Goal: Communication & Community: Answer question/provide support

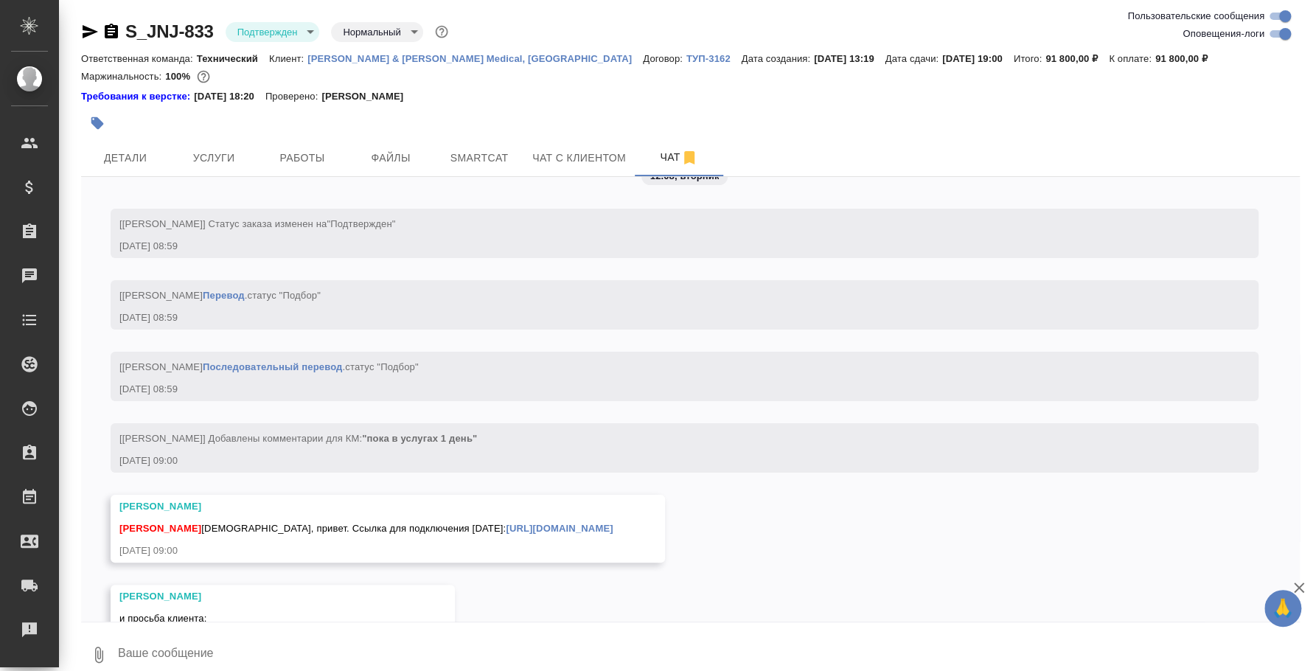
scroll to position [4059, 0]
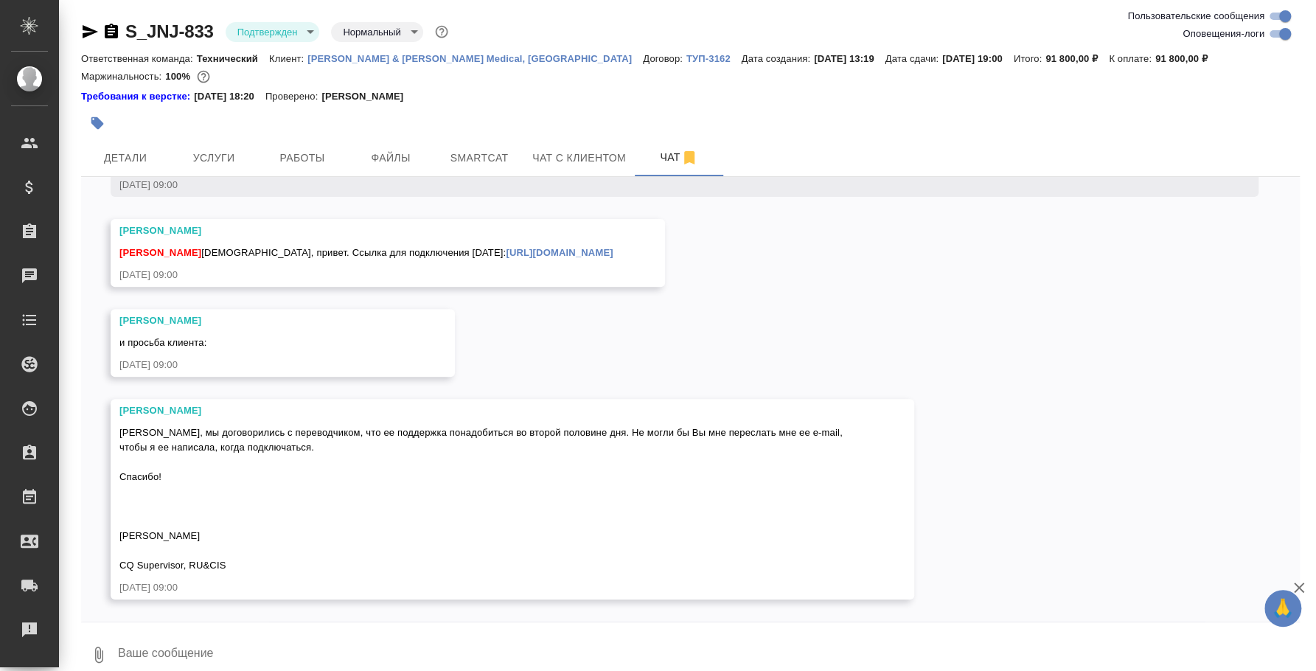
click at [220, 633] on textarea at bounding box center [707, 655] width 1183 height 50
type textarea "Оля, привет"
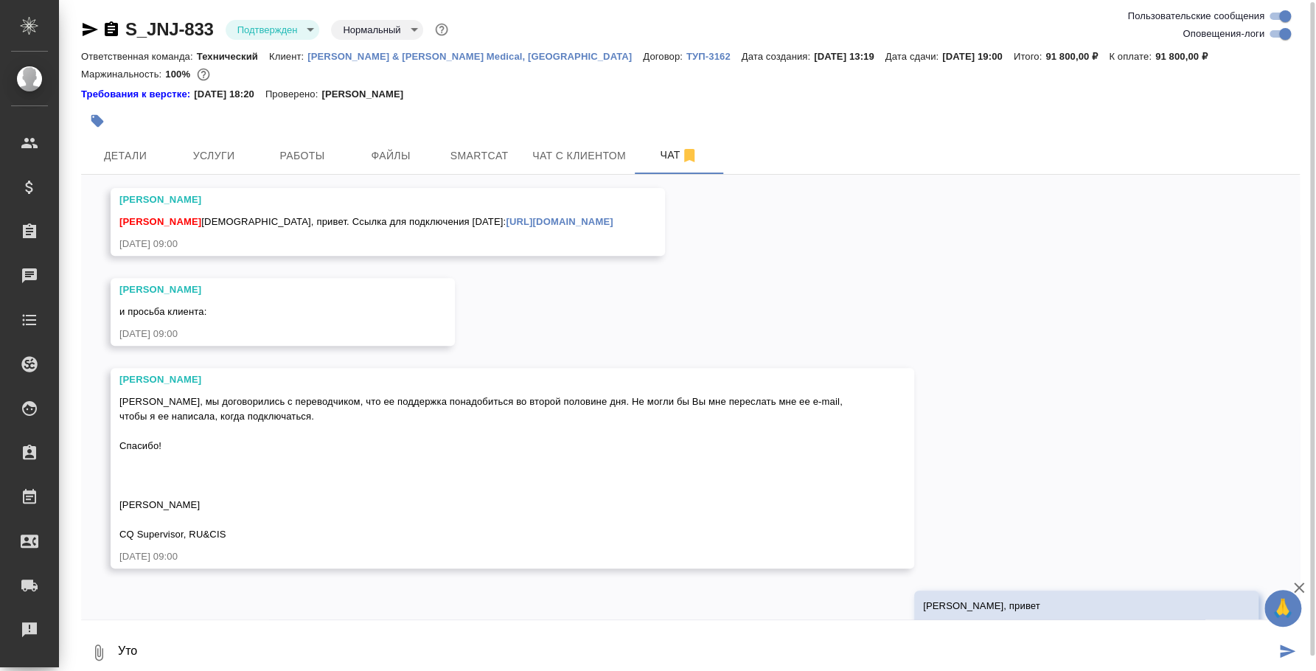
scroll to position [4131, 0]
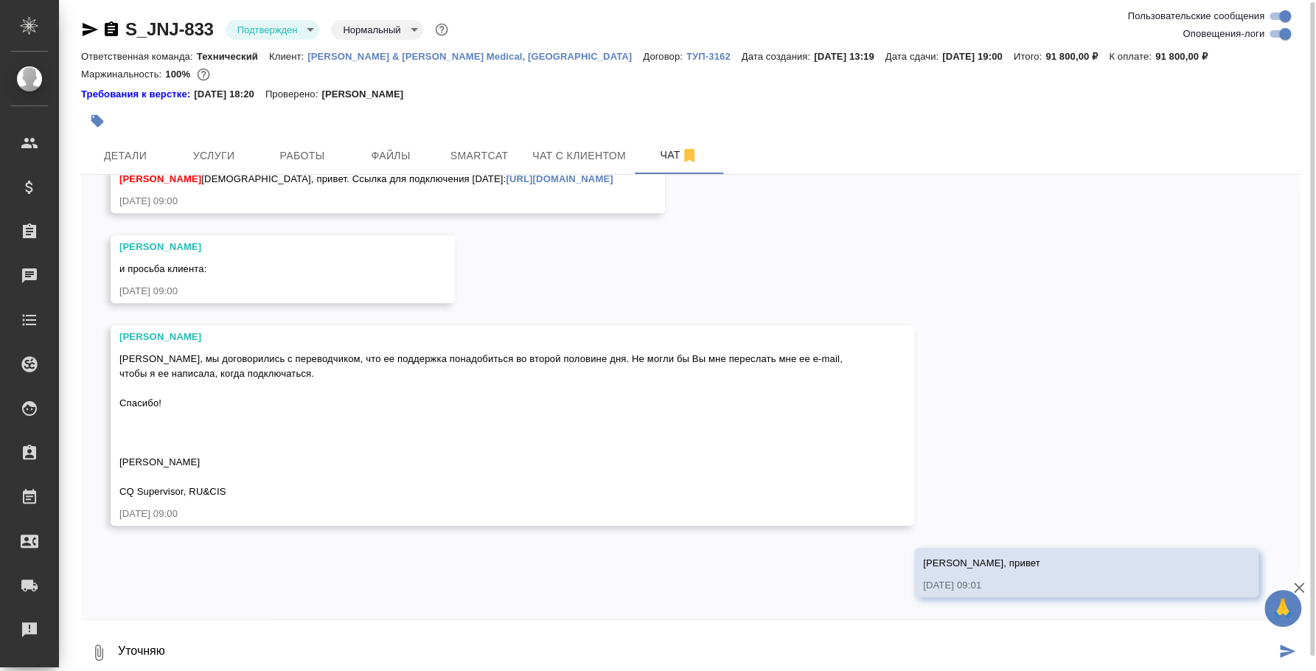
type textarea "Уточняю"
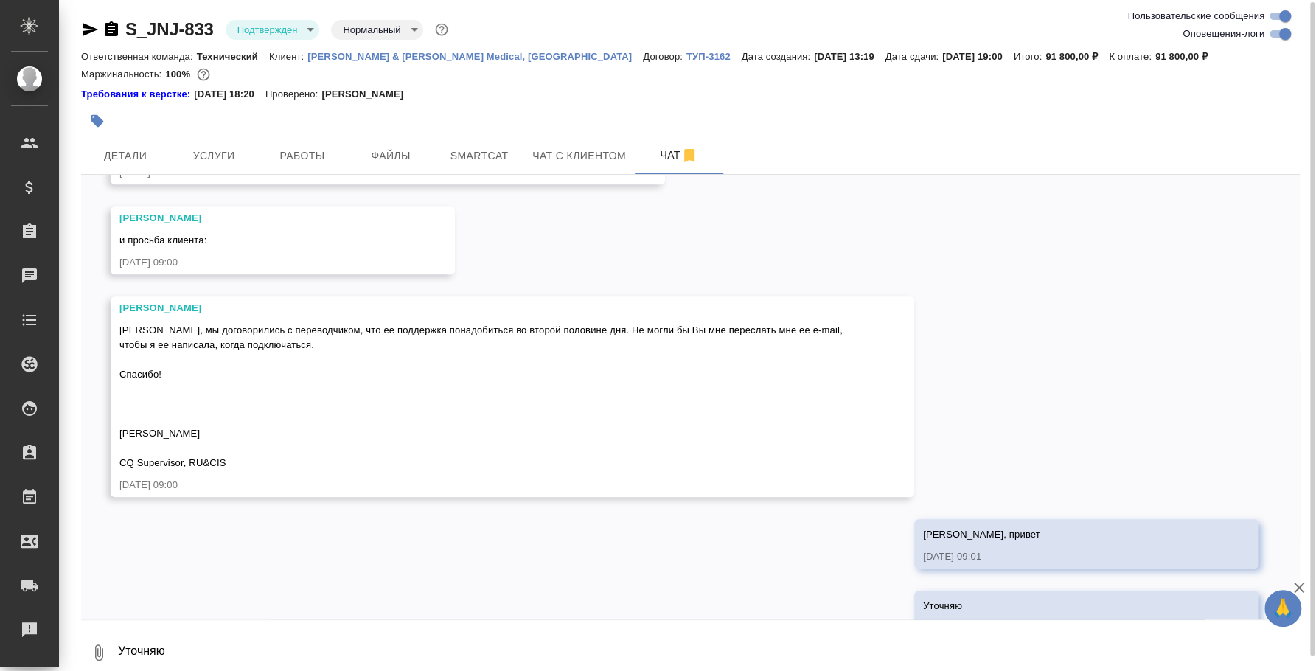
scroll to position [4202, 0]
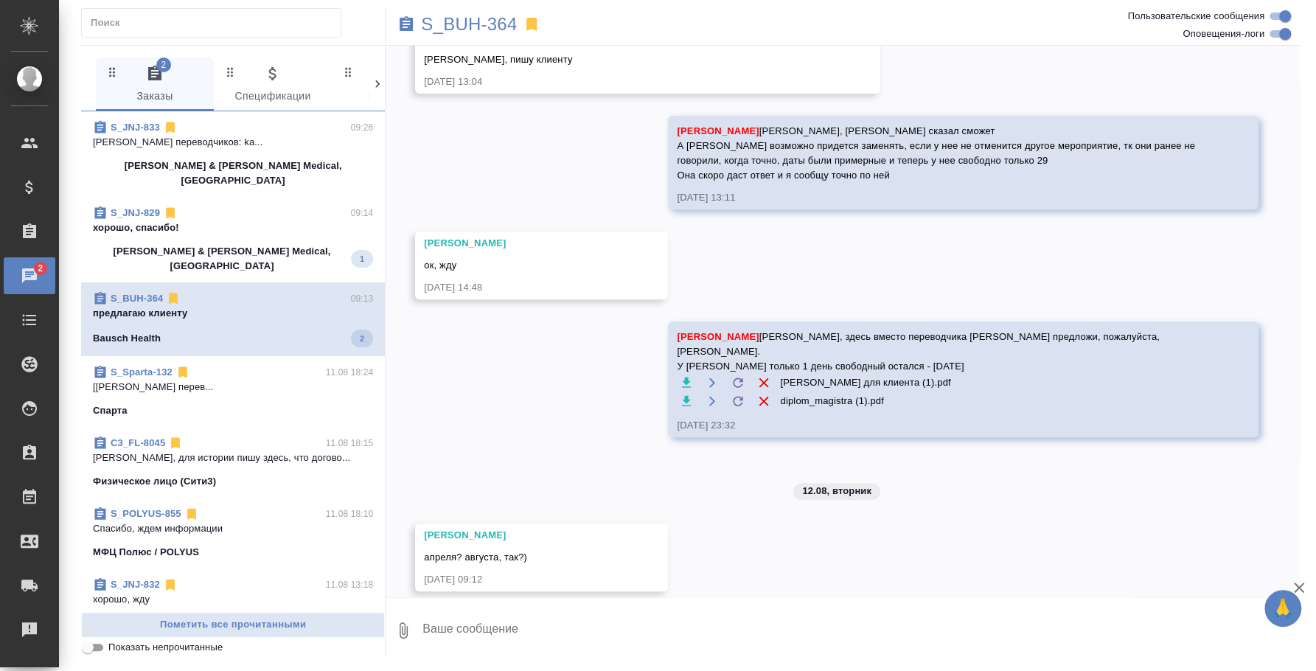
scroll to position [7808, 0]
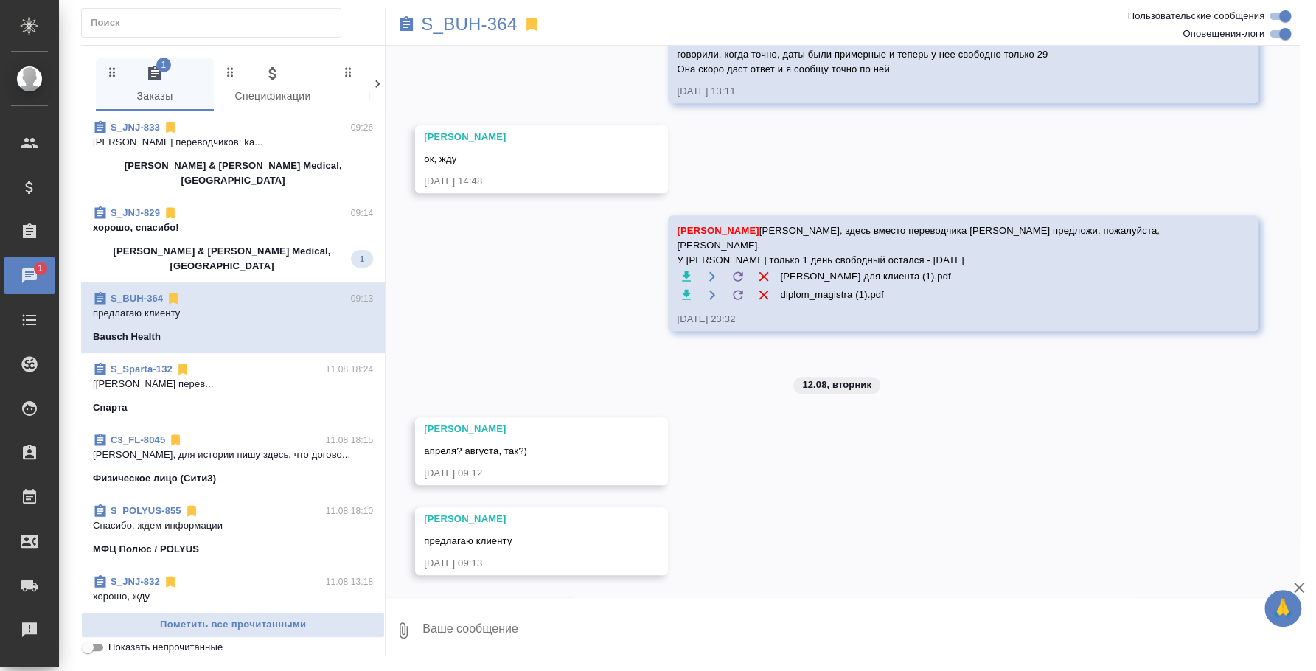
click at [523, 635] on textarea at bounding box center [860, 630] width 879 height 50
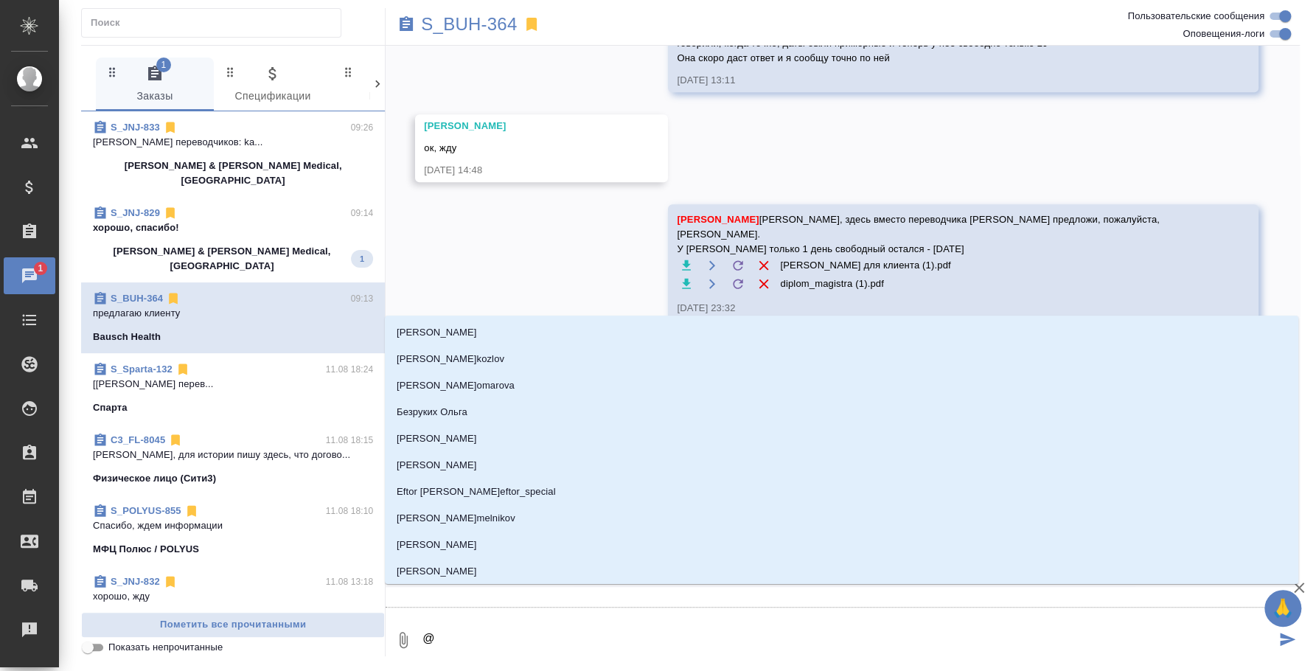
type textarea "@e"
type input "e"
type textarea "@ec"
type input "ec"
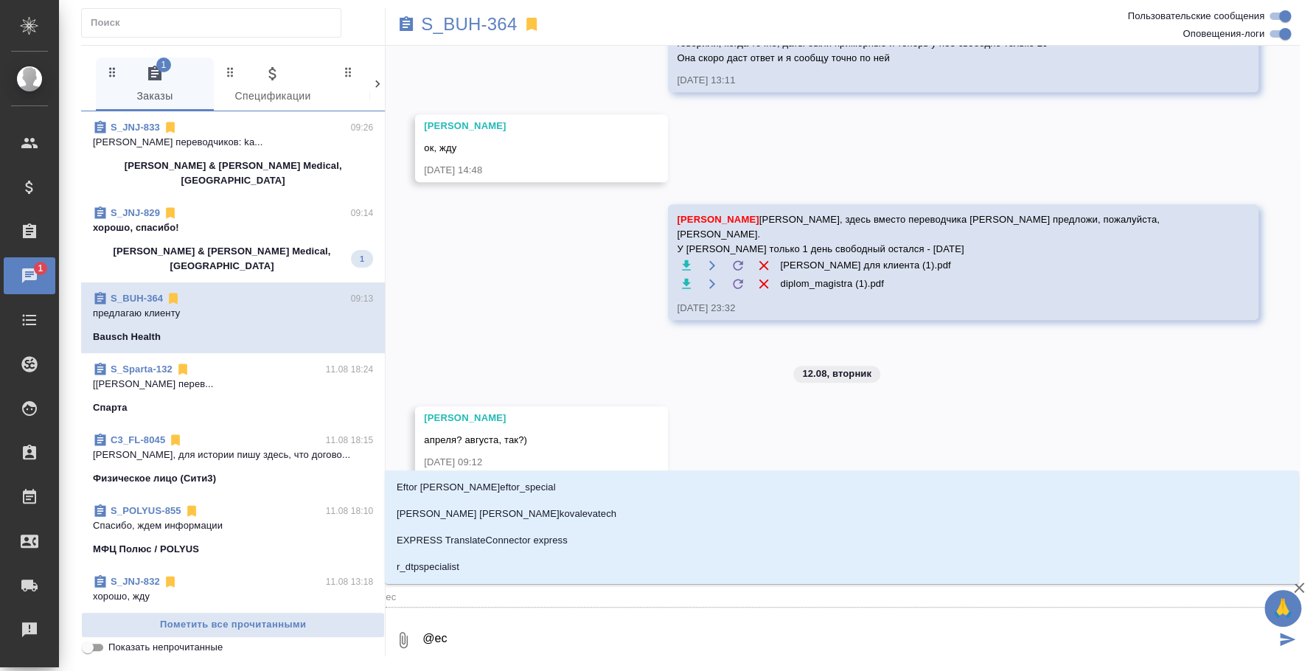
type textarea "@ecv"
type input "ecv"
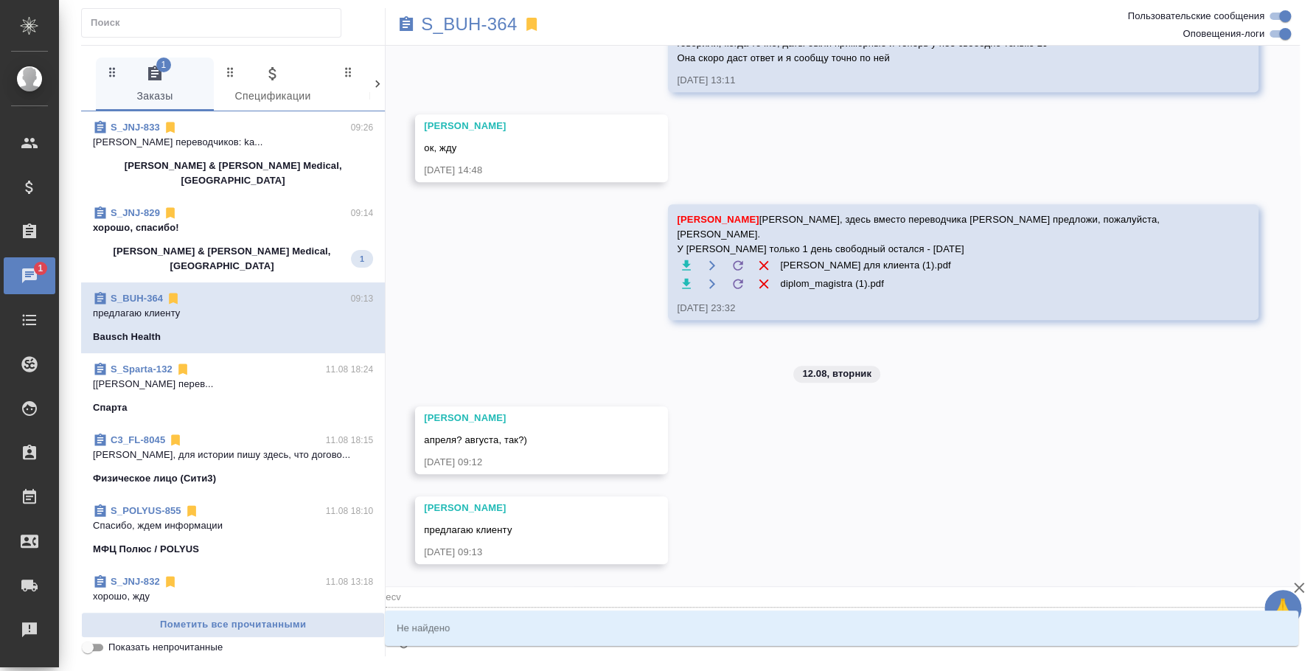
type textarea "@ec"
type input "ec"
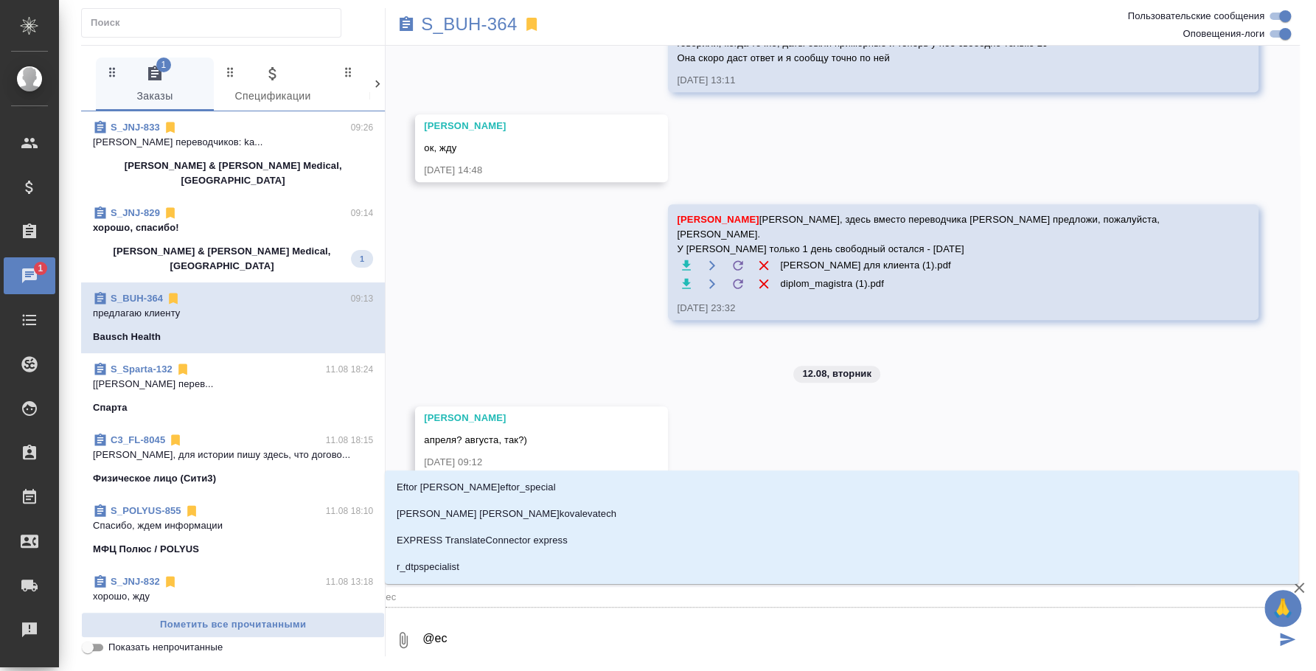
type textarea "@e"
type input "e"
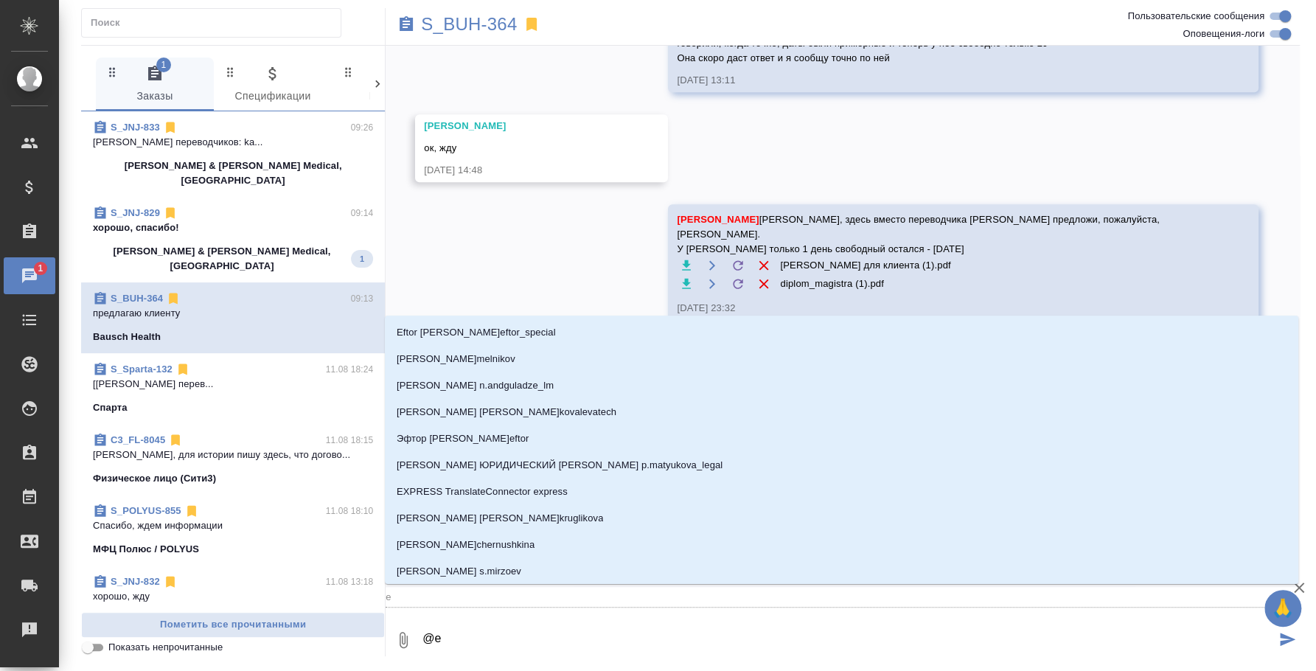
type textarea "@"
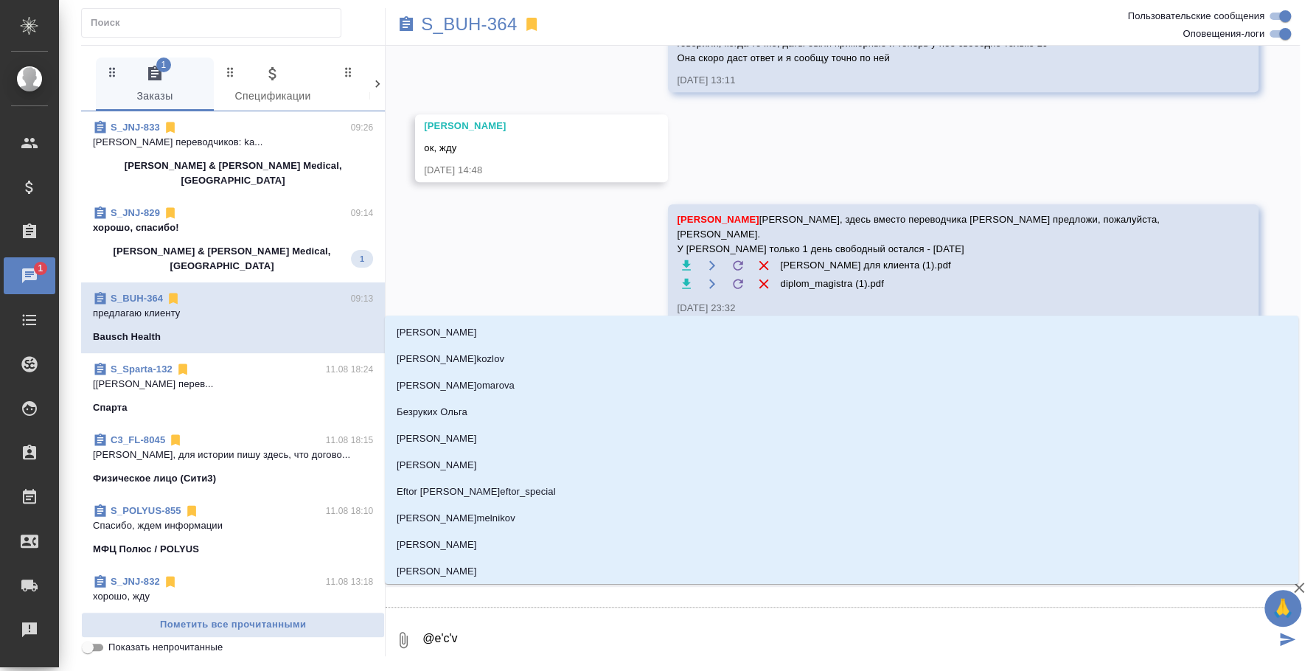
type textarea "@e'c'v'f"
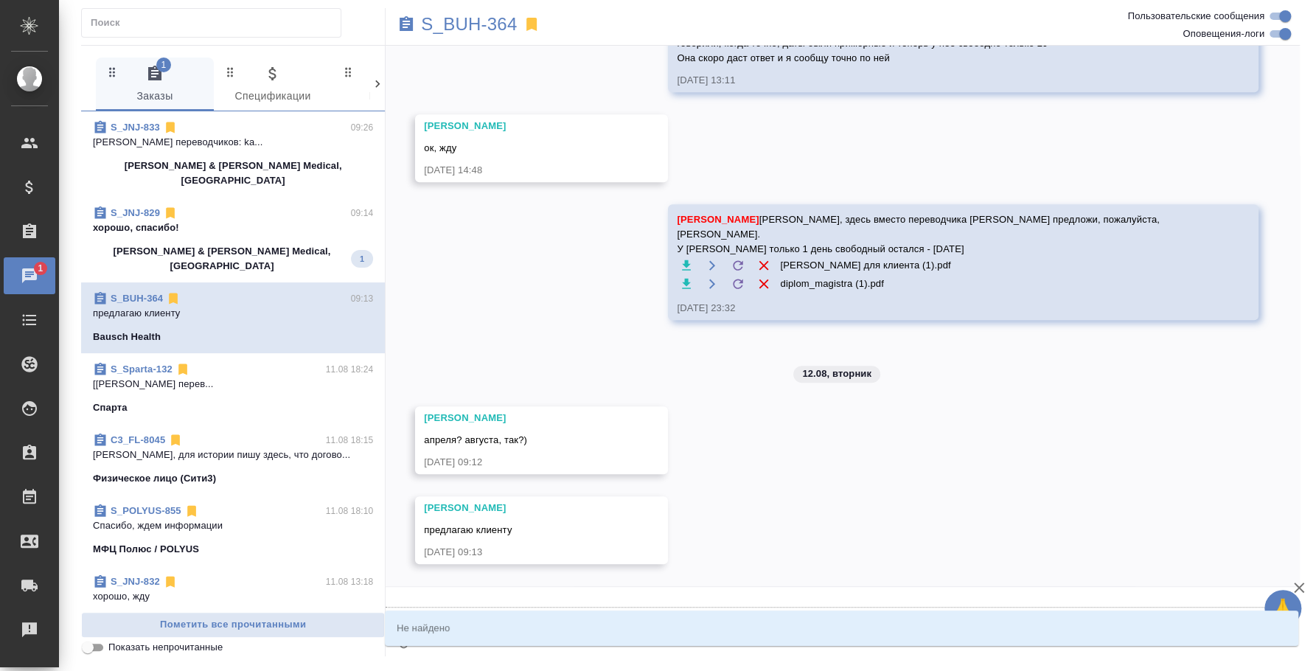
type input "e'c'v'f"
type textarea "@e'c'v"
type input "e'c'v"
type textarea "@e'c"
type input "e'c"
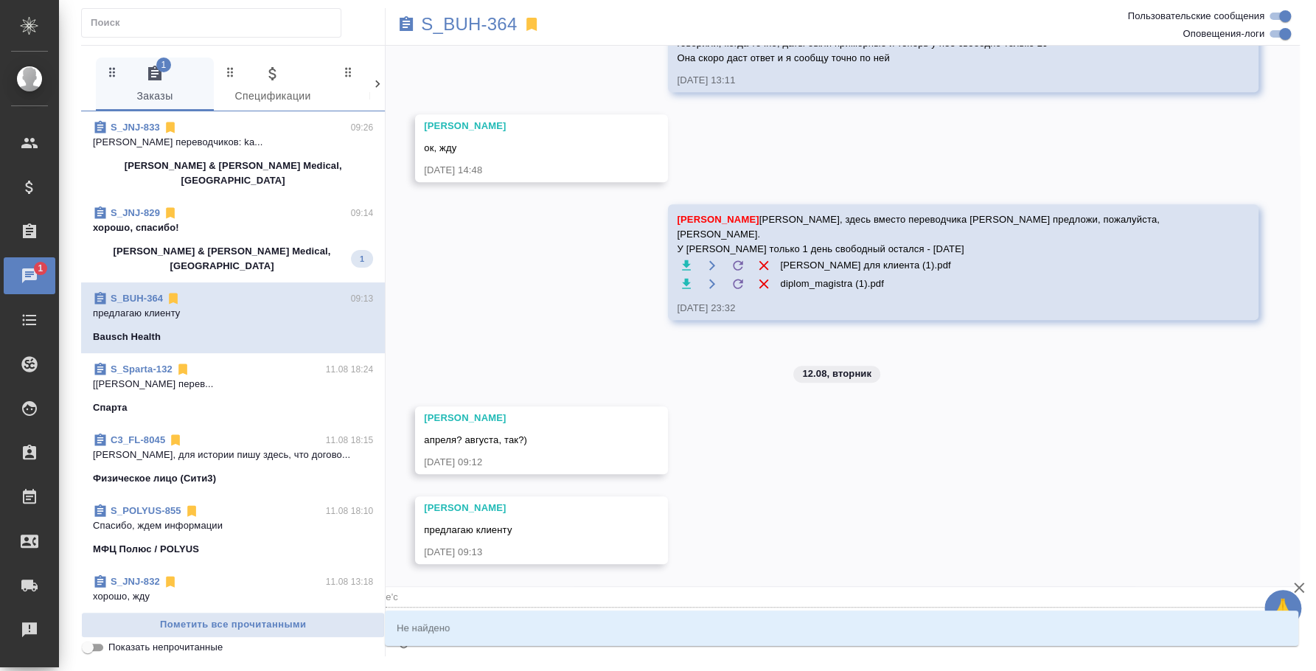
type textarea "@e"
type input "e"
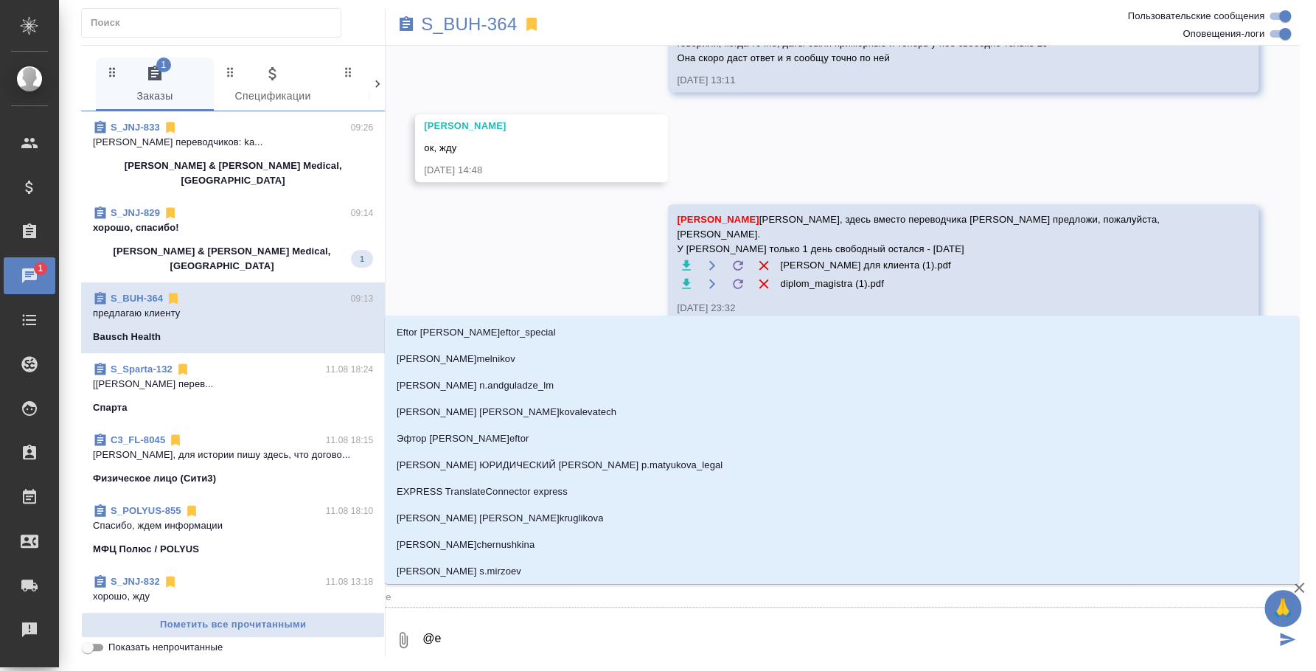
type textarea "@"
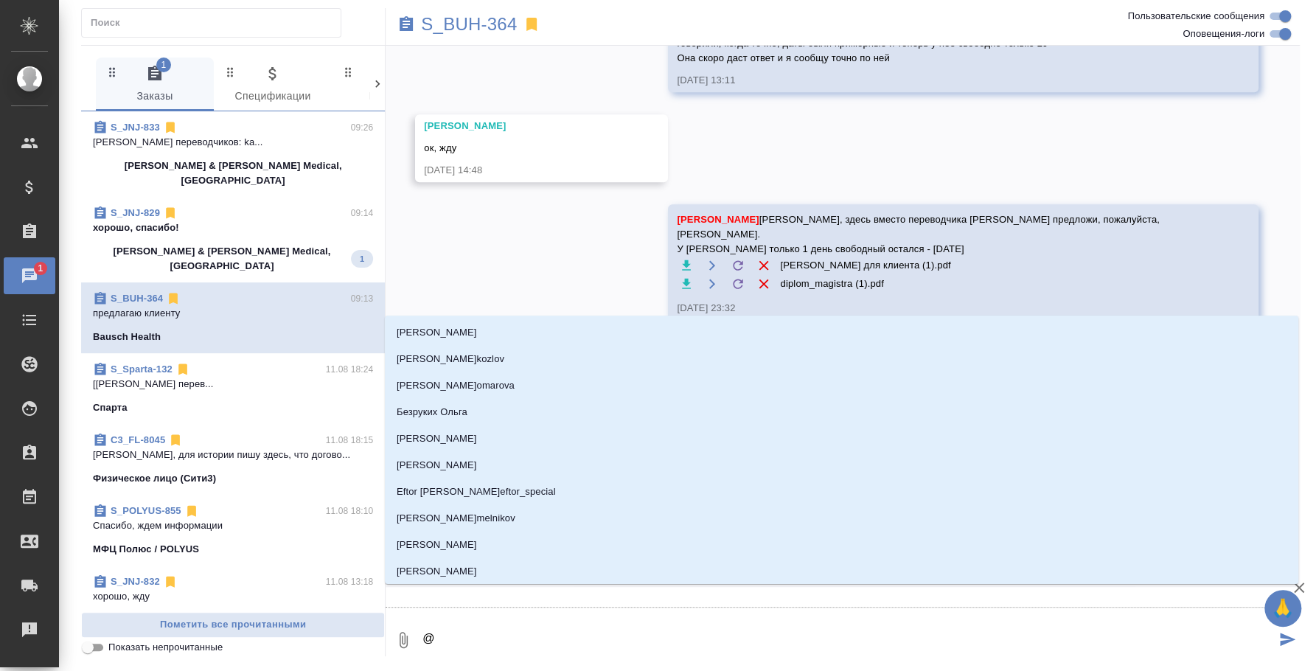
type textarea "@у"
type input "у"
type textarea "@ус"
type input "ус"
type textarea "@усм"
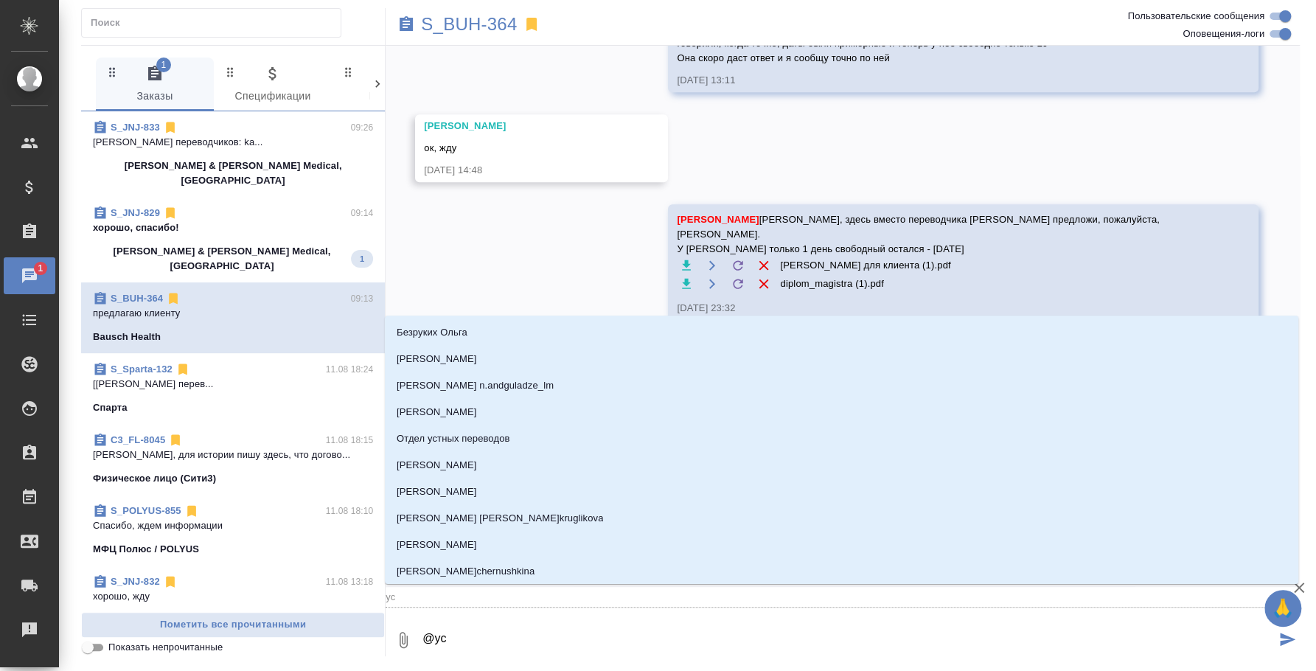
type input "усм"
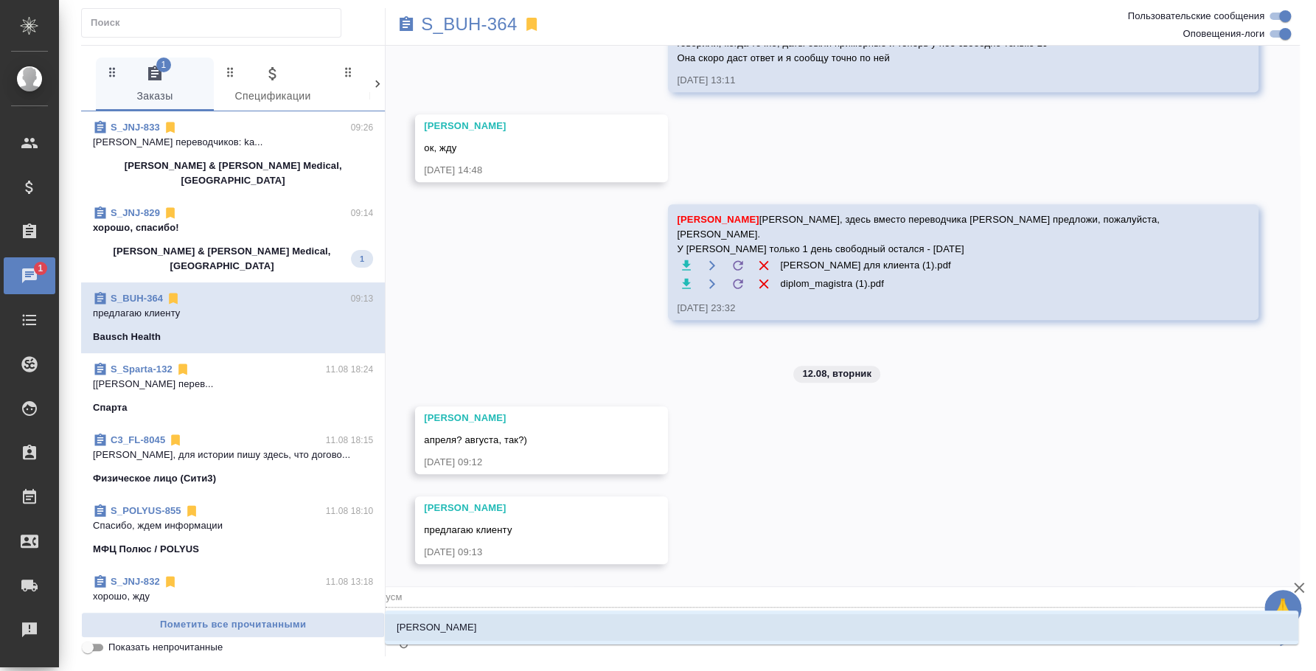
type textarea "@усма"
type input "усма"
click at [523, 635] on li "[PERSON_NAME]" at bounding box center [841, 627] width 913 height 27
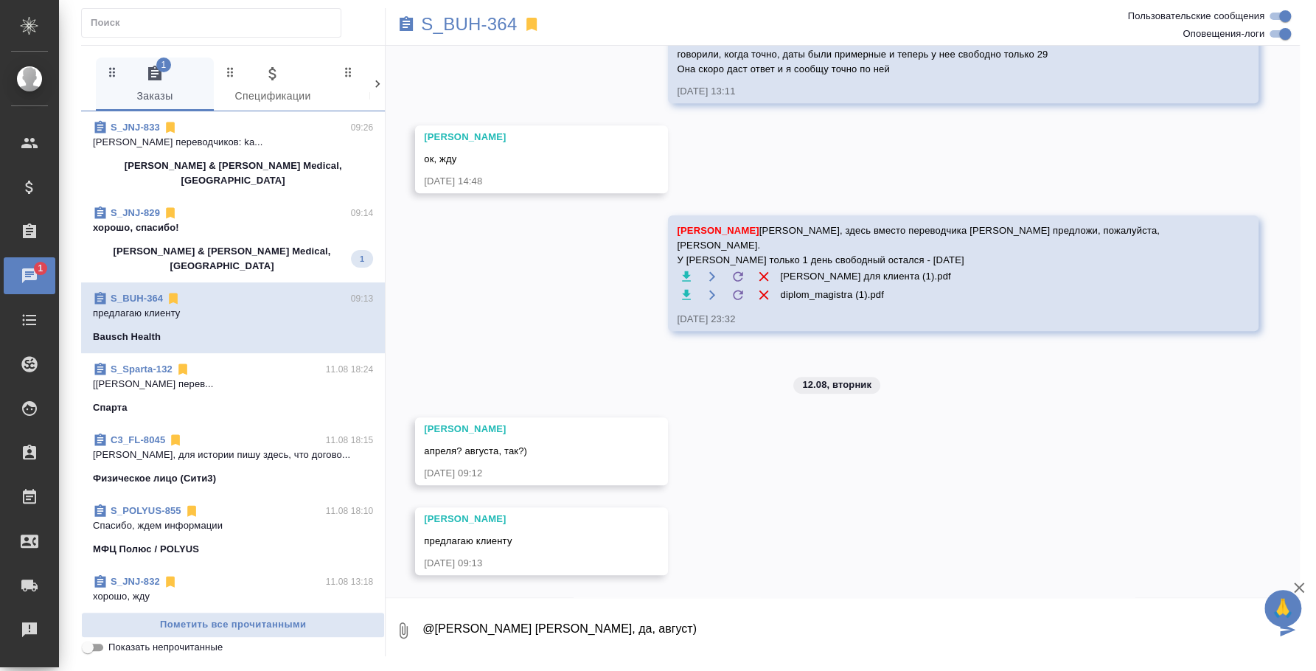
type textarea "@Усманова Ольга Оля, да, август)"
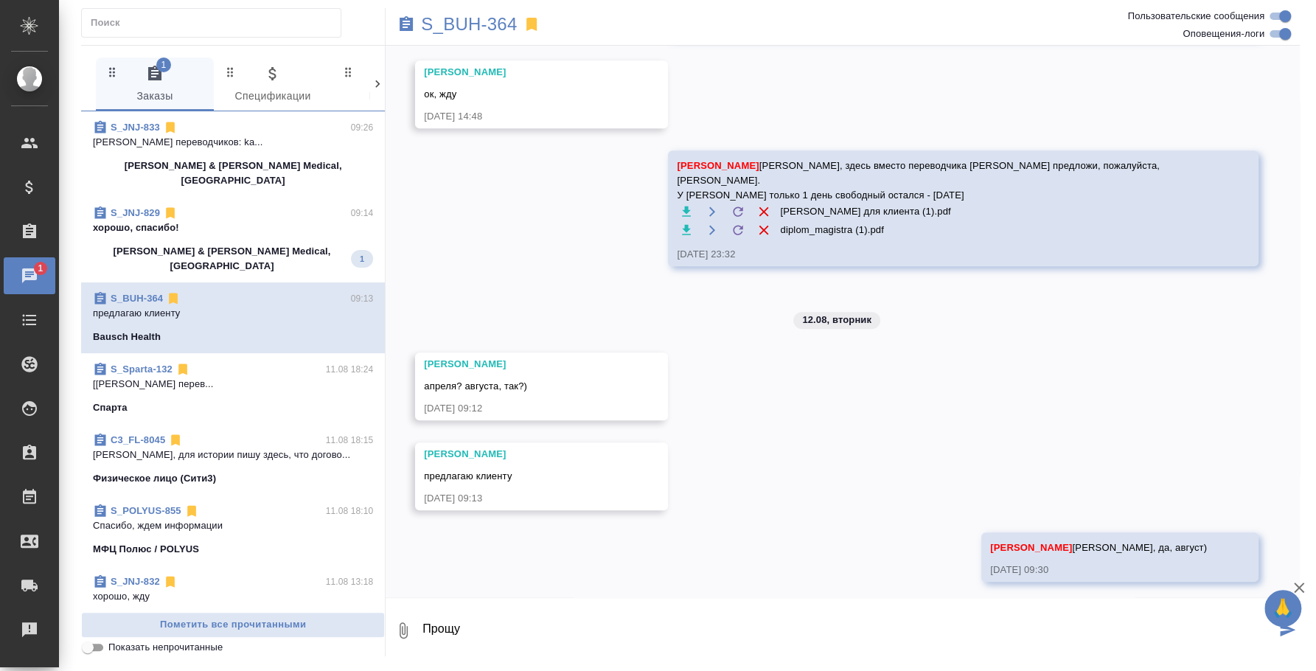
scroll to position [7880, 0]
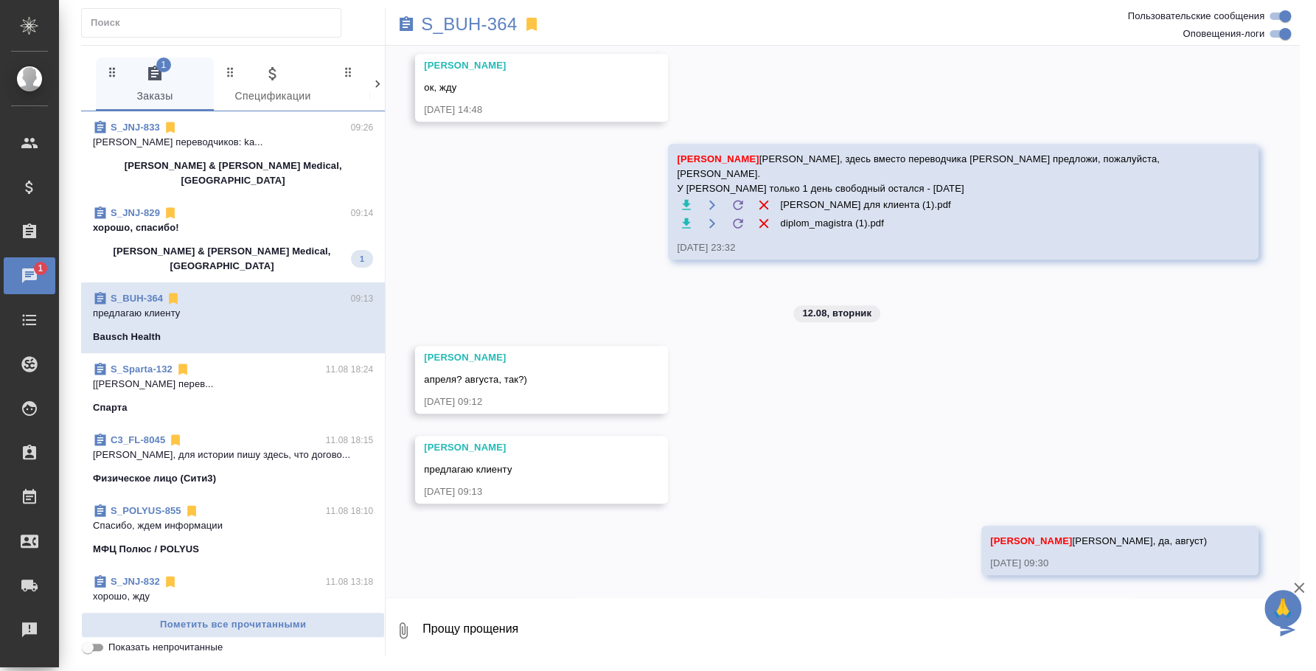
type textarea "Прощу прощения"
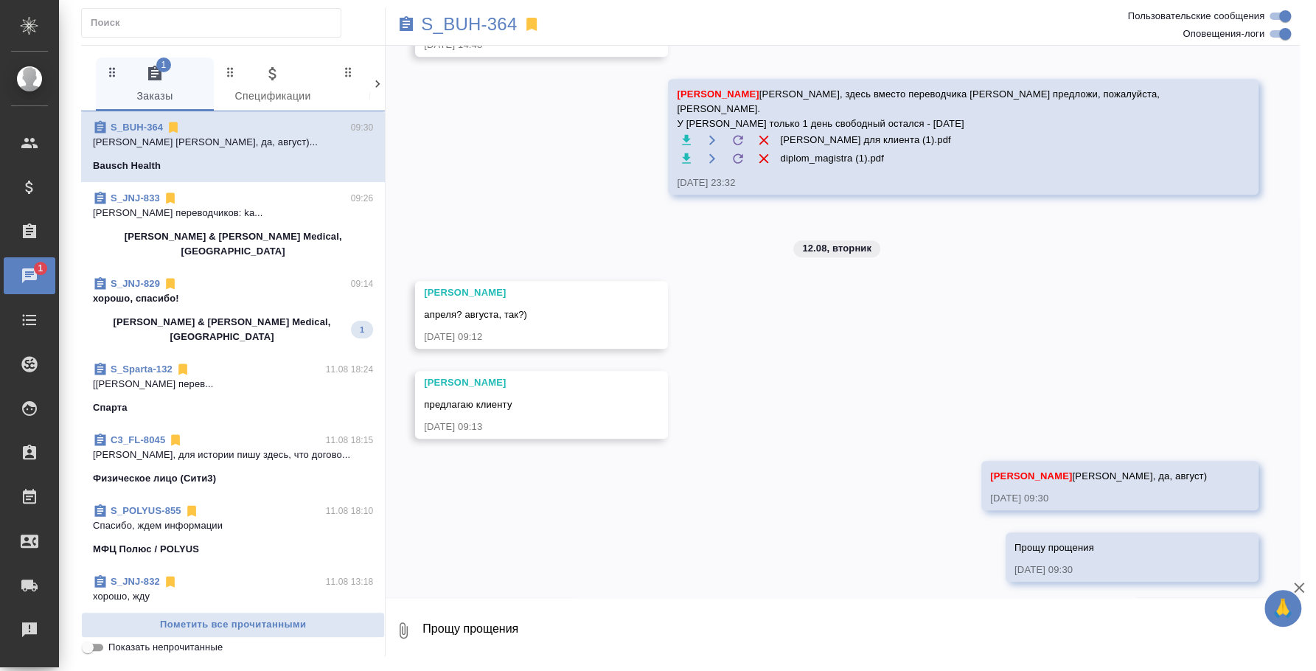
scroll to position [7951, 0]
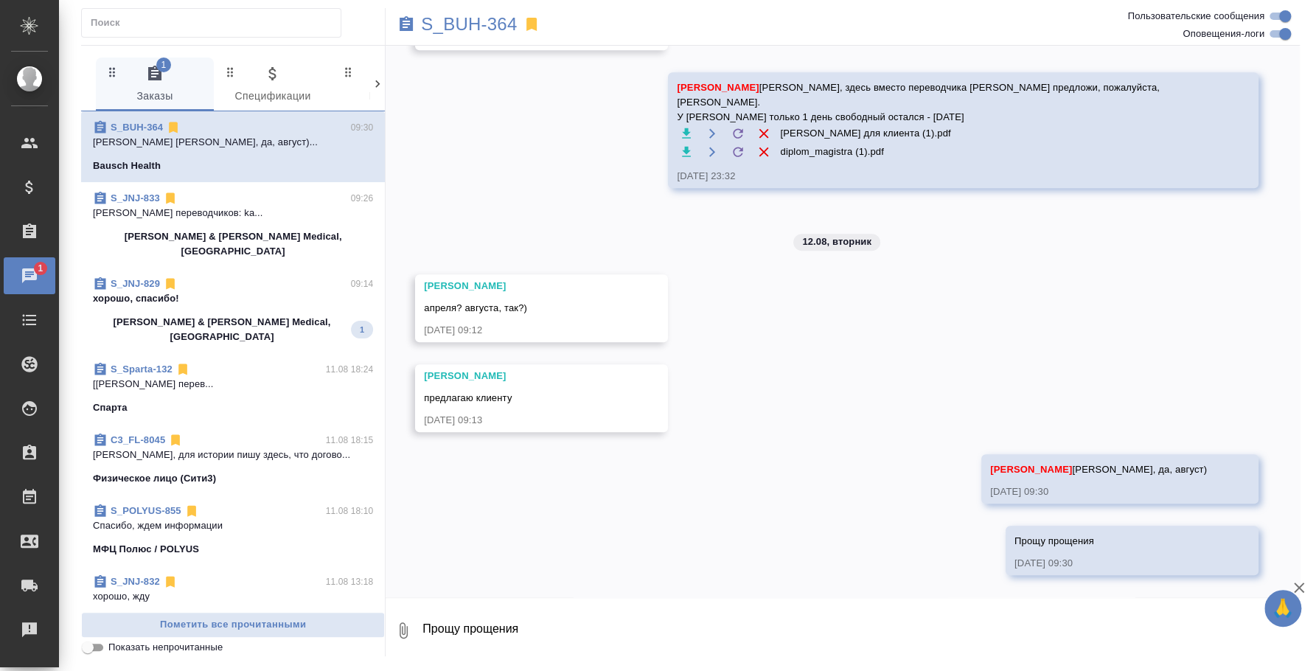
click at [253, 229] on p "[PERSON_NAME] & [PERSON_NAME] Medical, [GEOGRAPHIC_DATA]" at bounding box center [233, 243] width 280 height 29
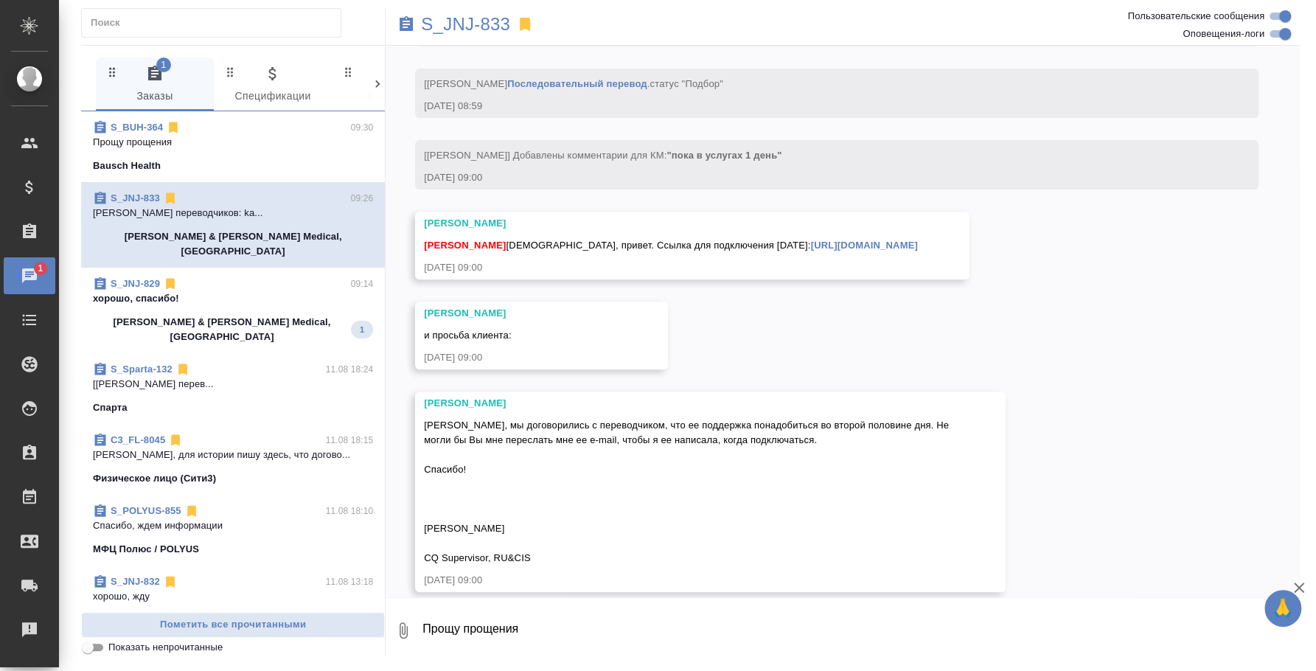
scroll to position [4299, 0]
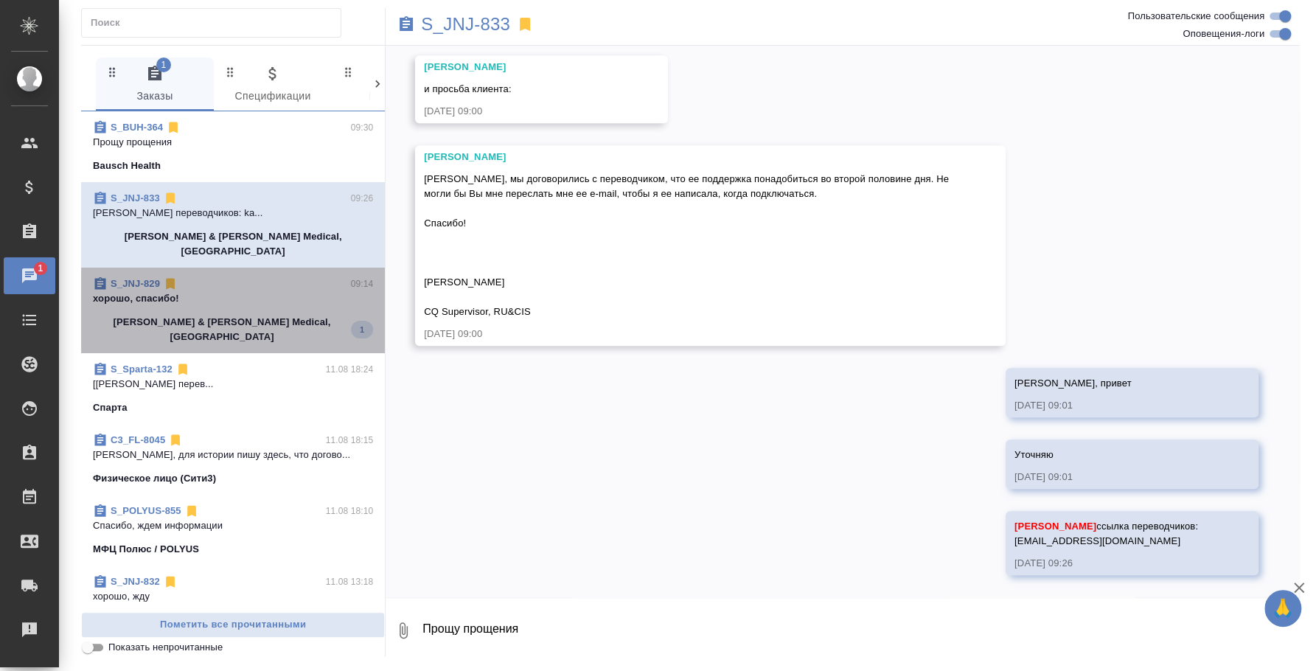
click at [267, 315] on div "Johnson & Johnson Medical, Russia 1" at bounding box center [233, 329] width 280 height 29
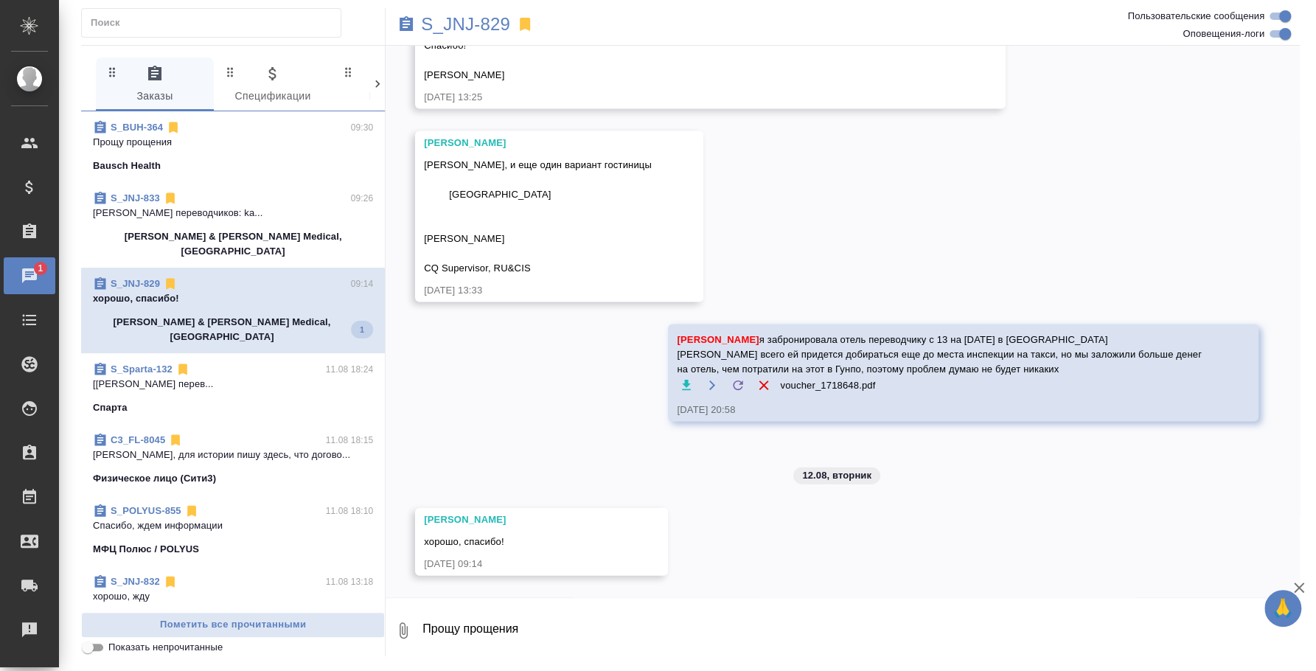
scroll to position [13159, 0]
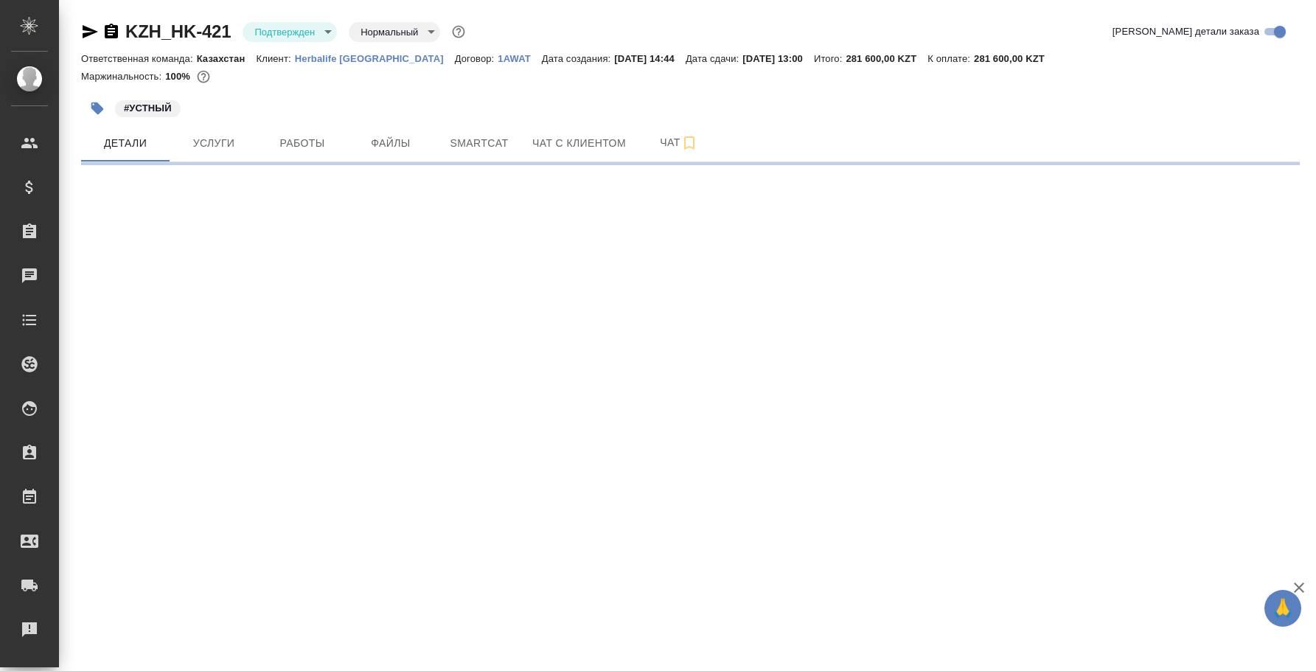
select select "RU"
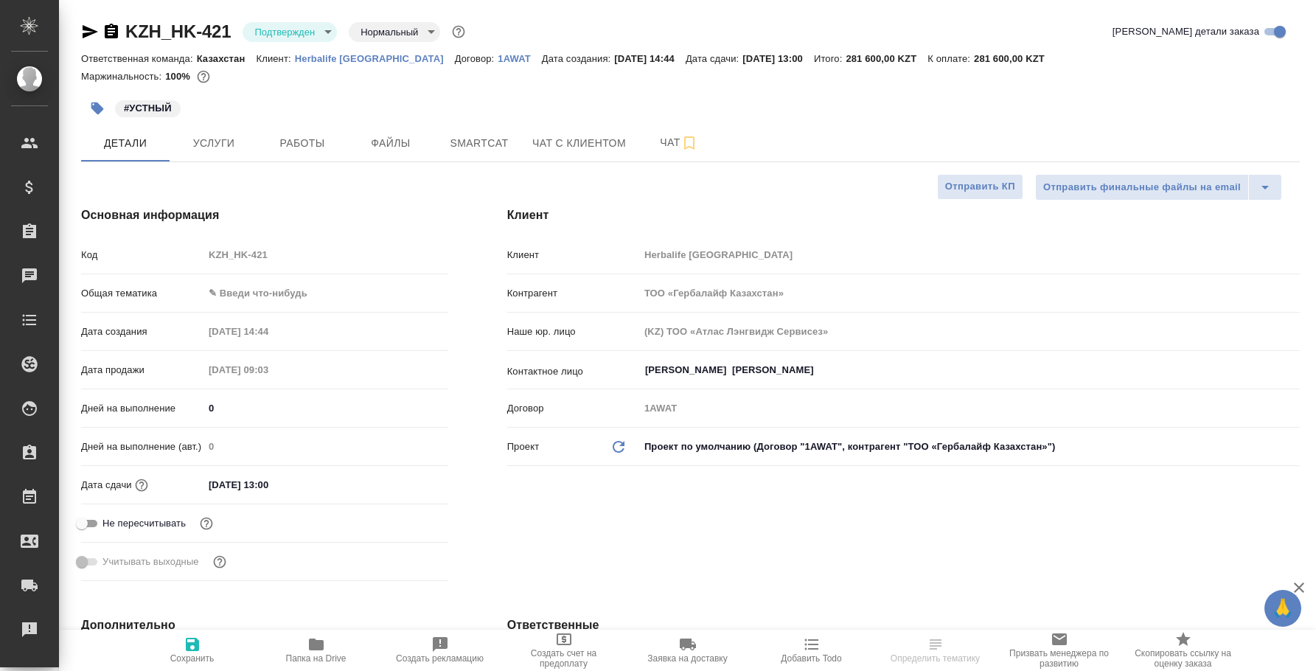
type textarea "x"
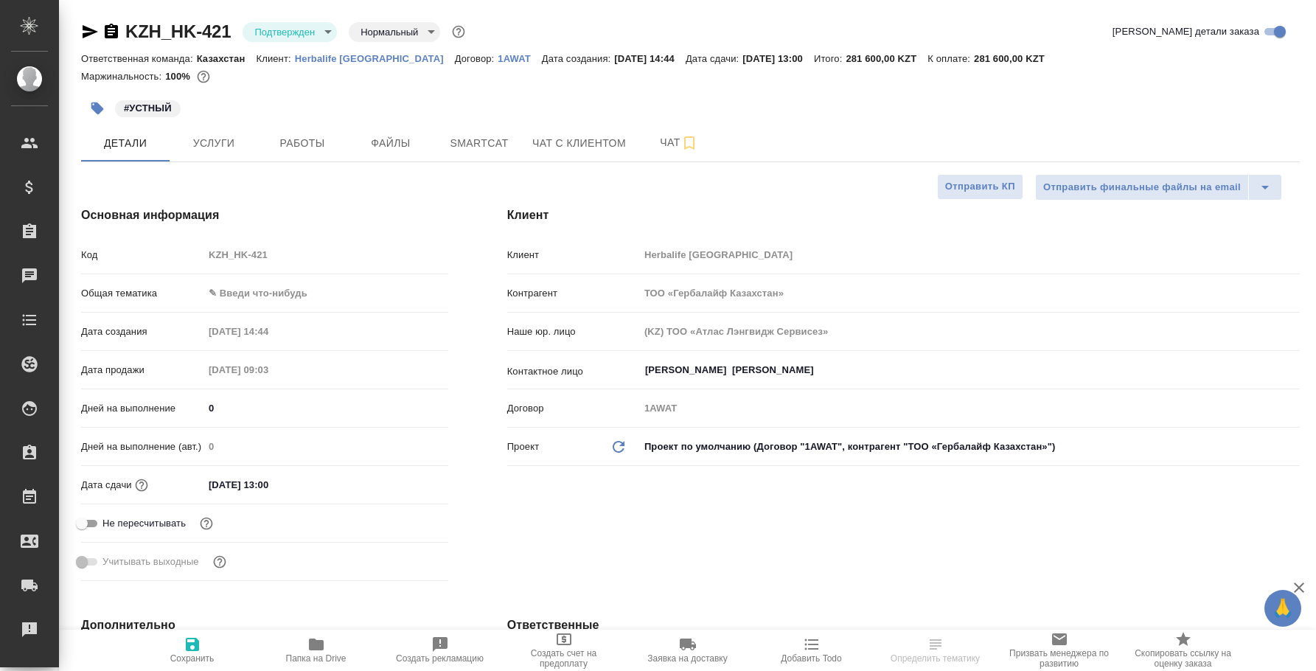
type textarea "x"
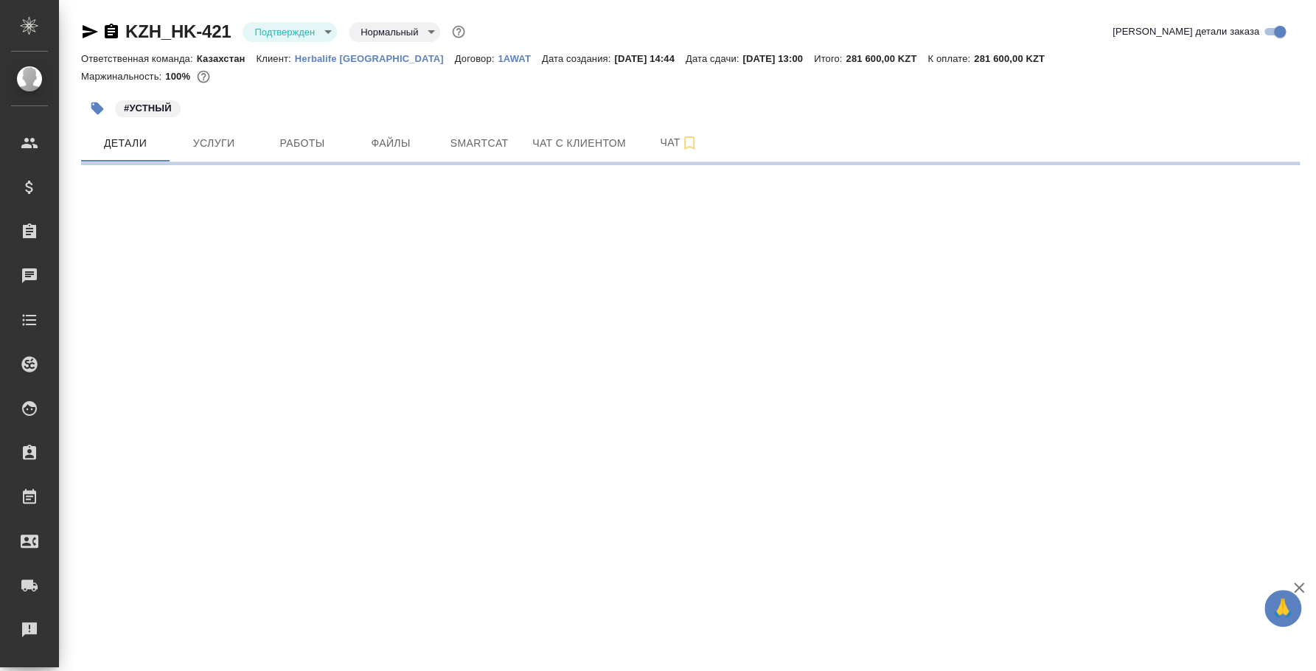
select select "RU"
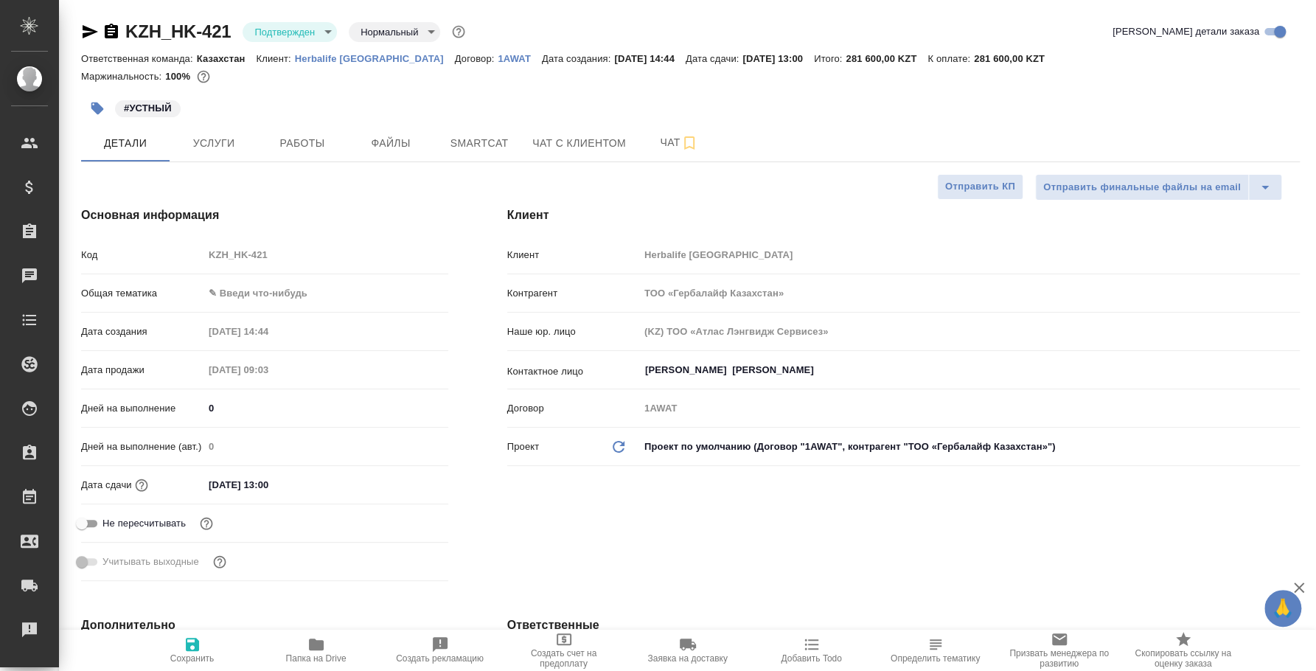
type textarea "x"
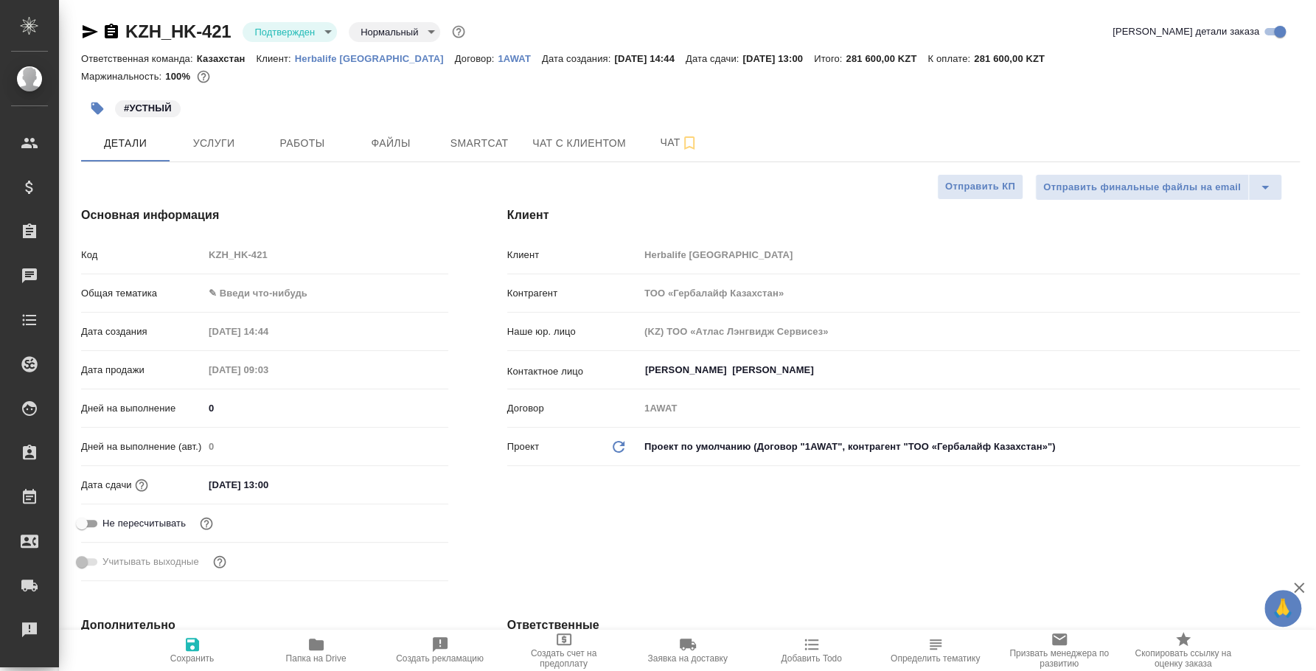
type textarea "x"
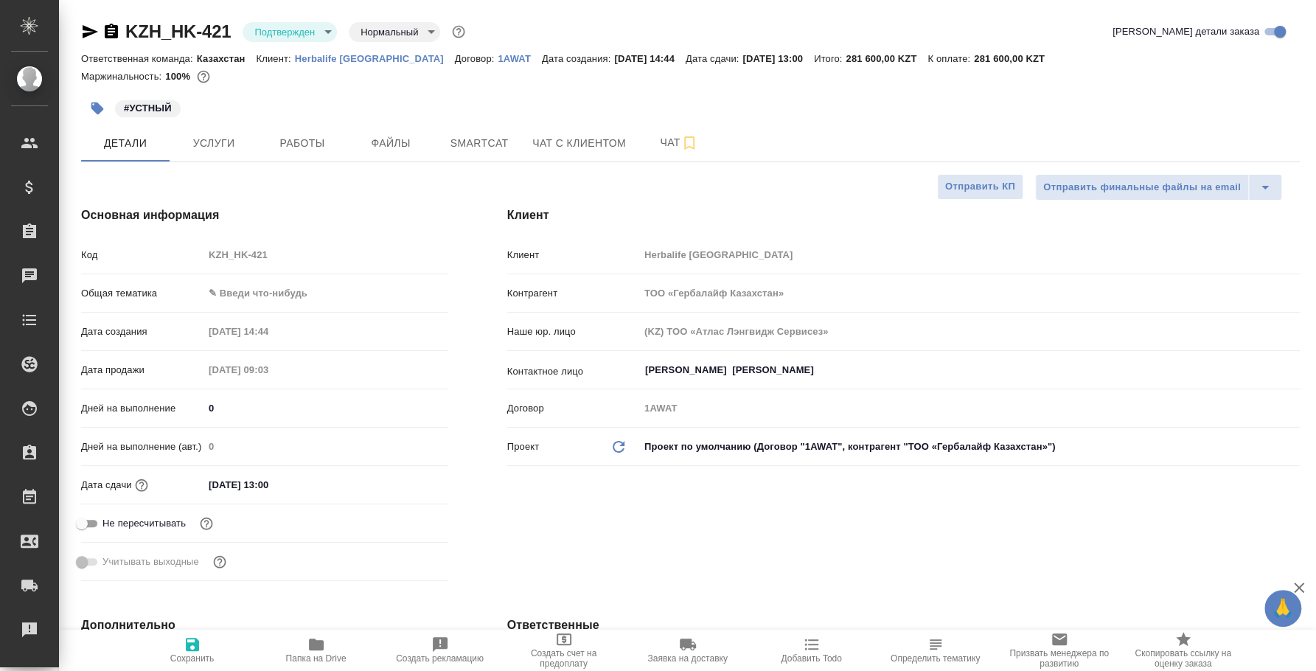
type textarea "x"
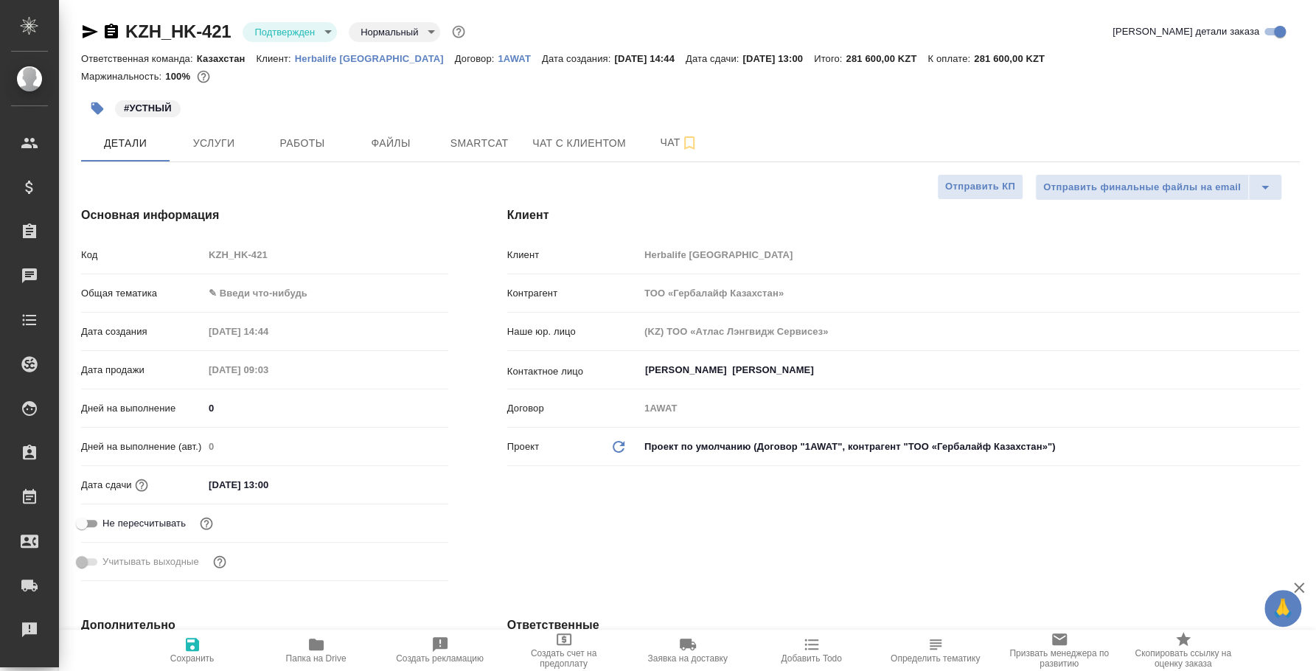
type textarea "x"
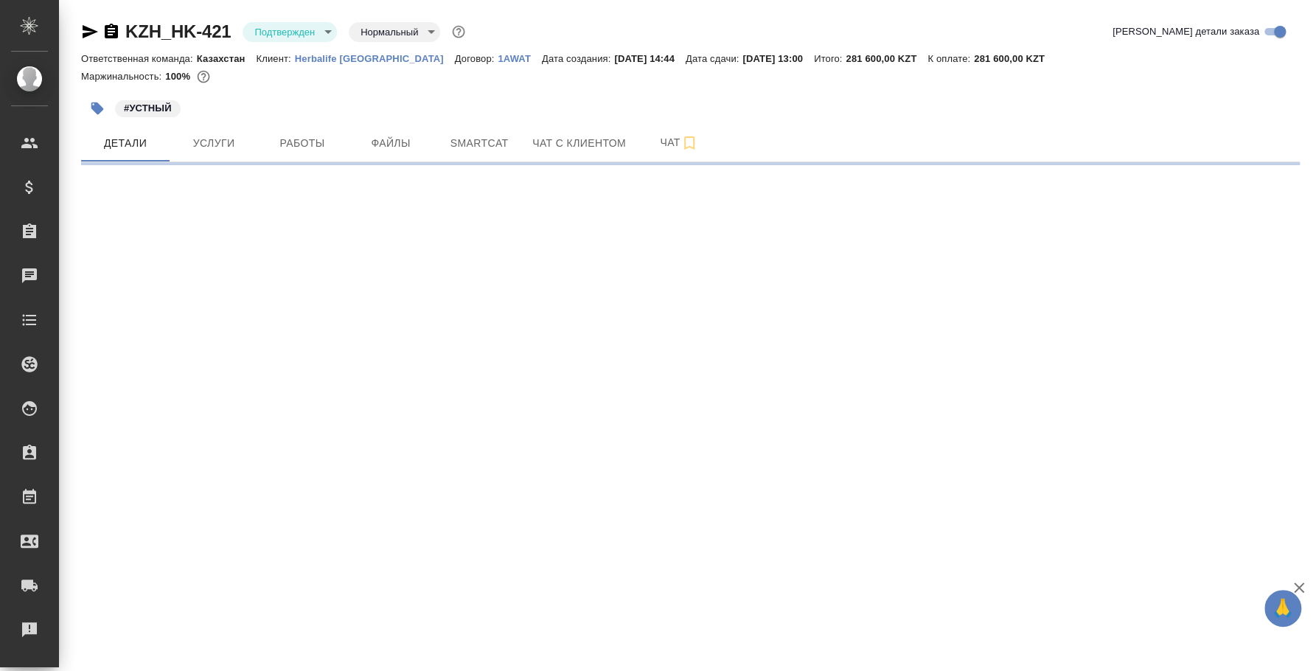
select select "RU"
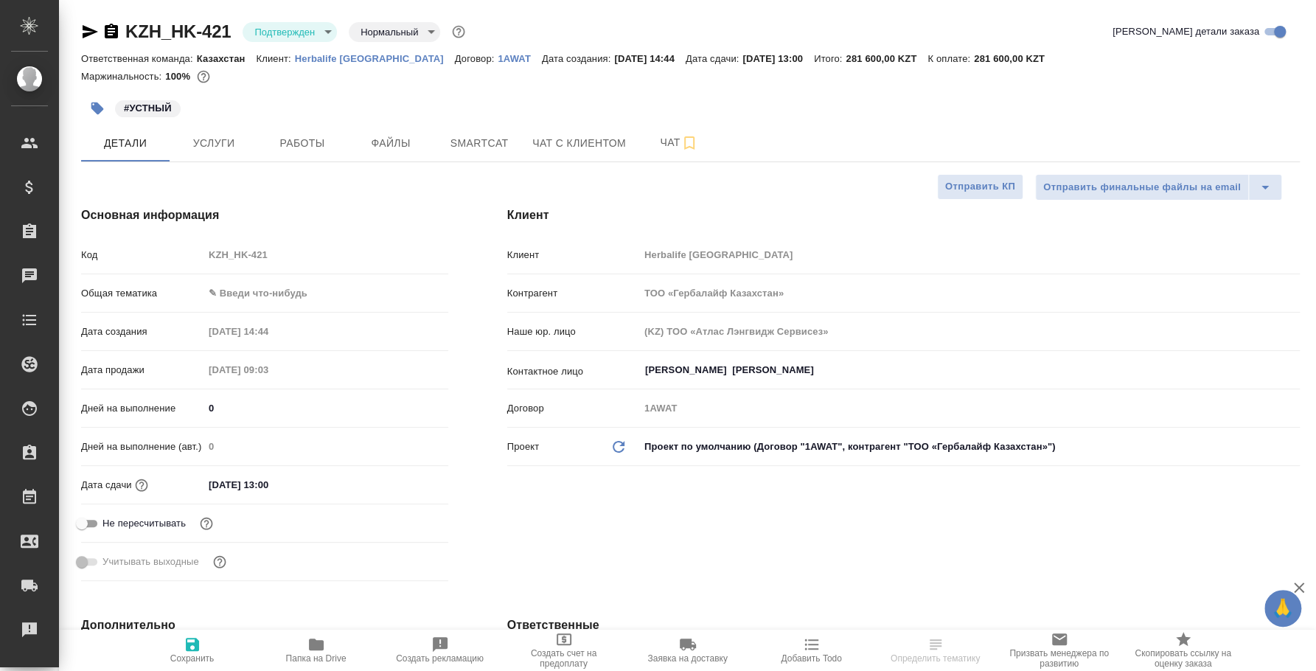
type textarea "x"
click at [308, 144] on span "Работы" at bounding box center [302, 143] width 71 height 18
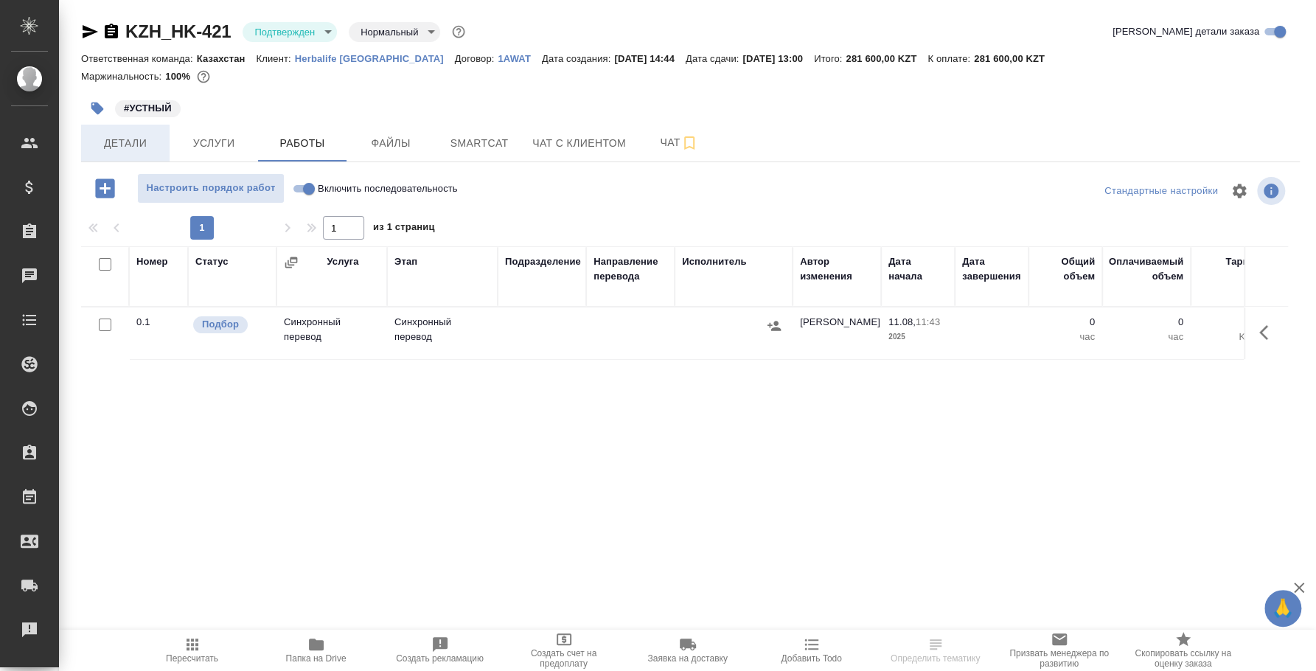
click at [141, 145] on span "Детали" at bounding box center [125, 143] width 71 height 18
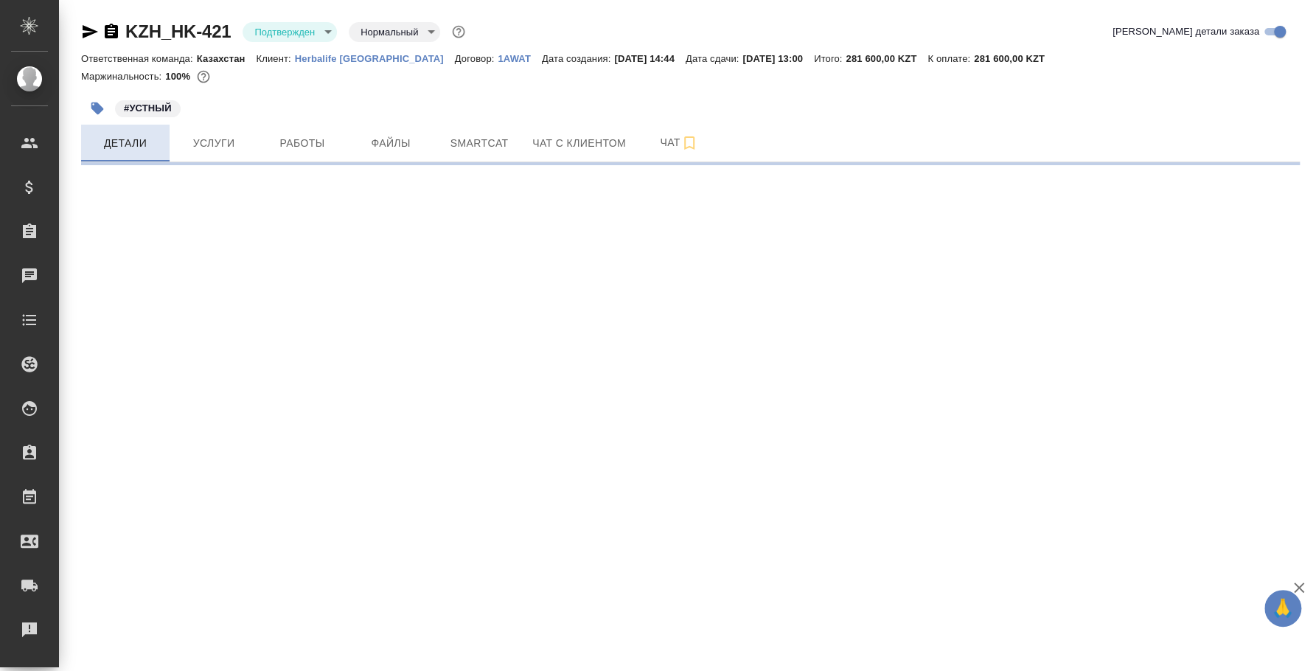
select select "RU"
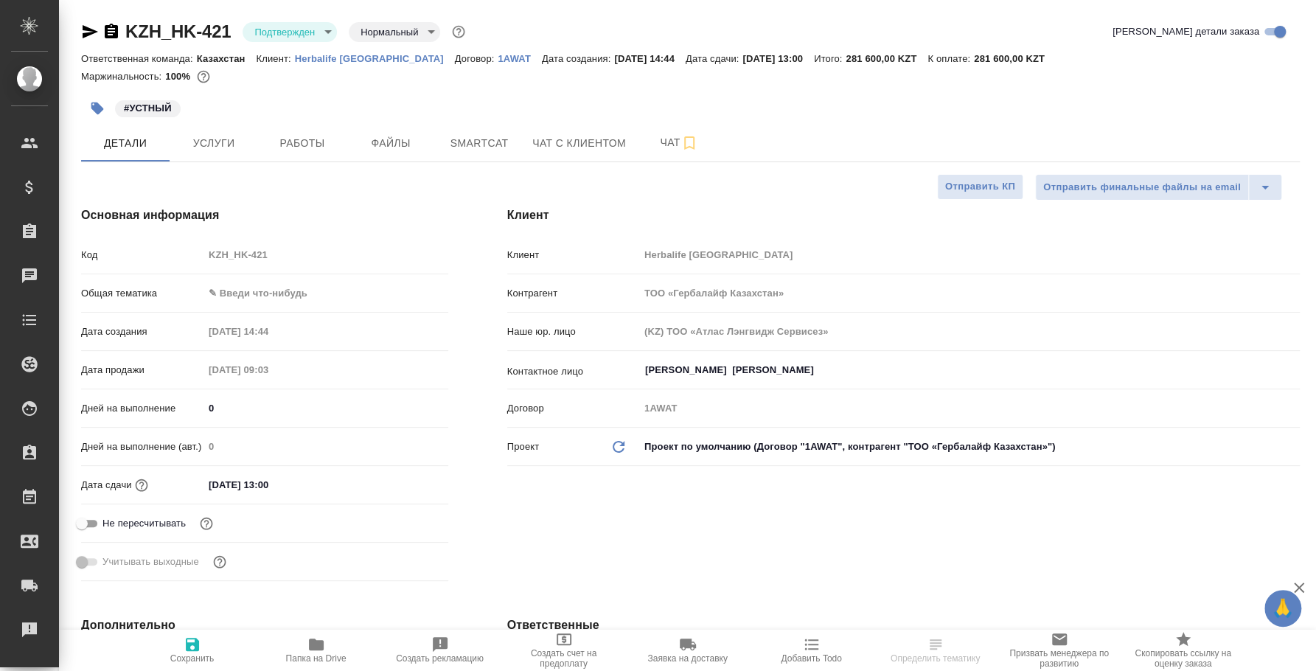
type textarea "x"
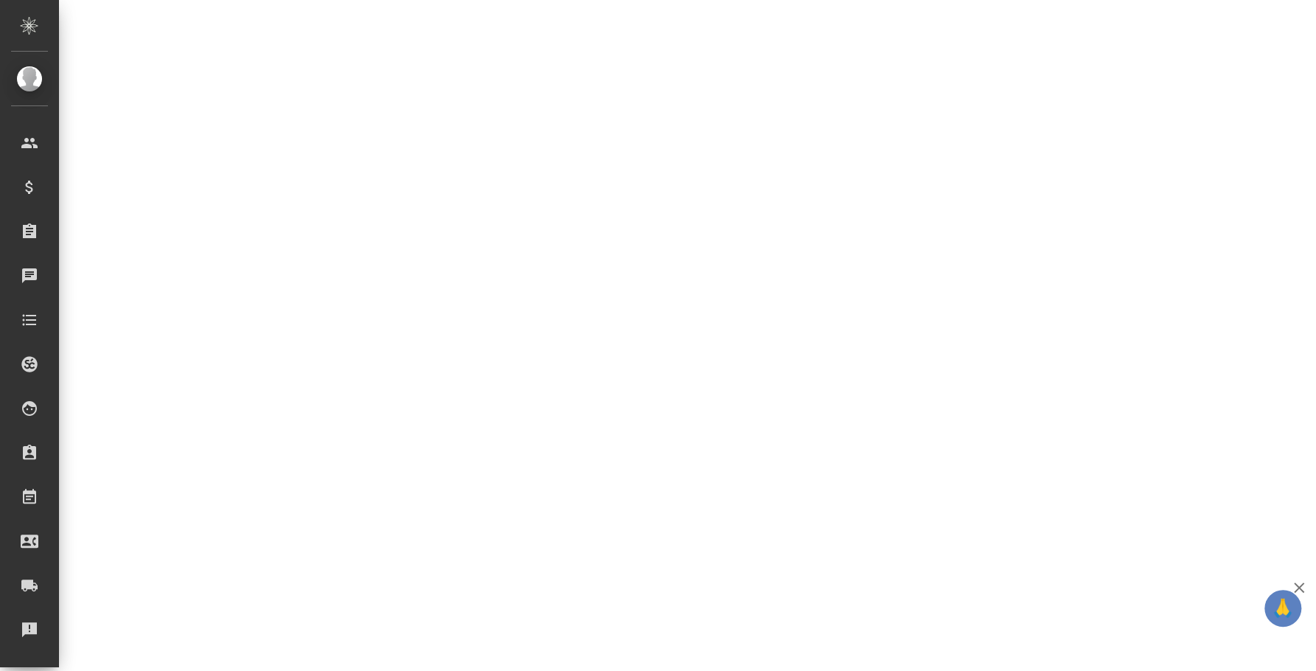
select select "RU"
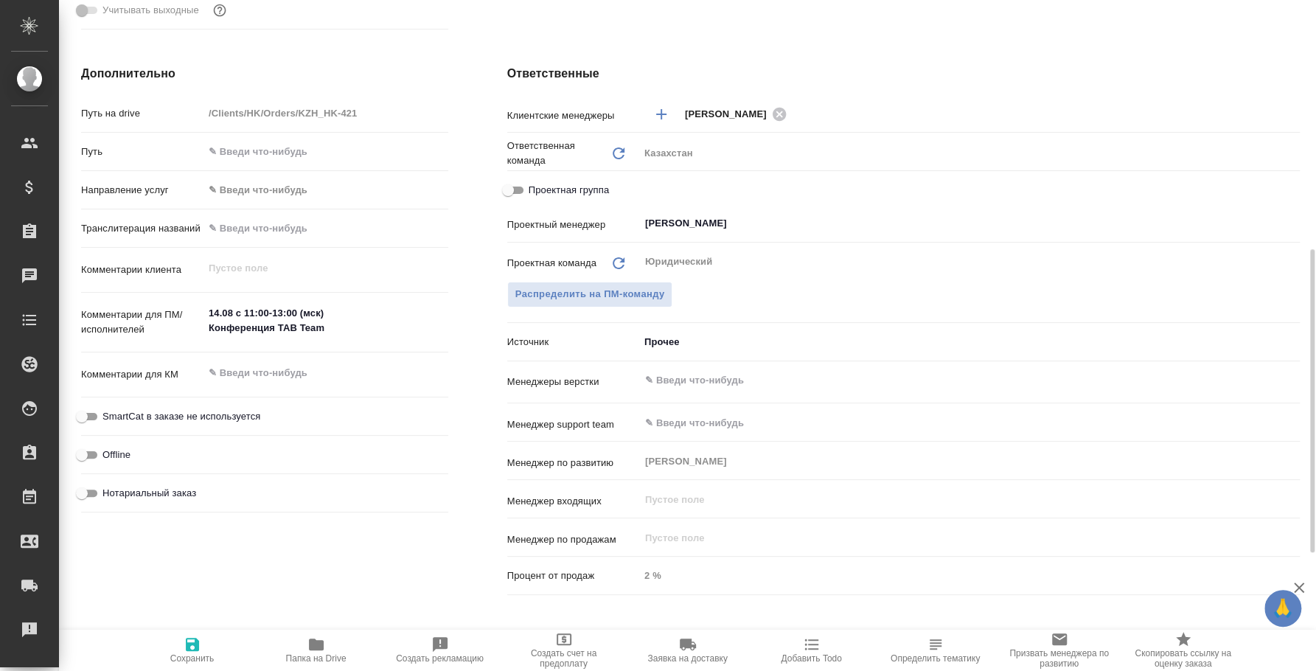
type textarea "x"
drag, startPoint x: 213, startPoint y: 310, endPoint x: 304, endPoint y: 323, distance: 92.4
click at [304, 323] on textarea "14.08 с 11:00-13:00 (мск) Конференция TAB Team" at bounding box center [325, 322] width 243 height 40
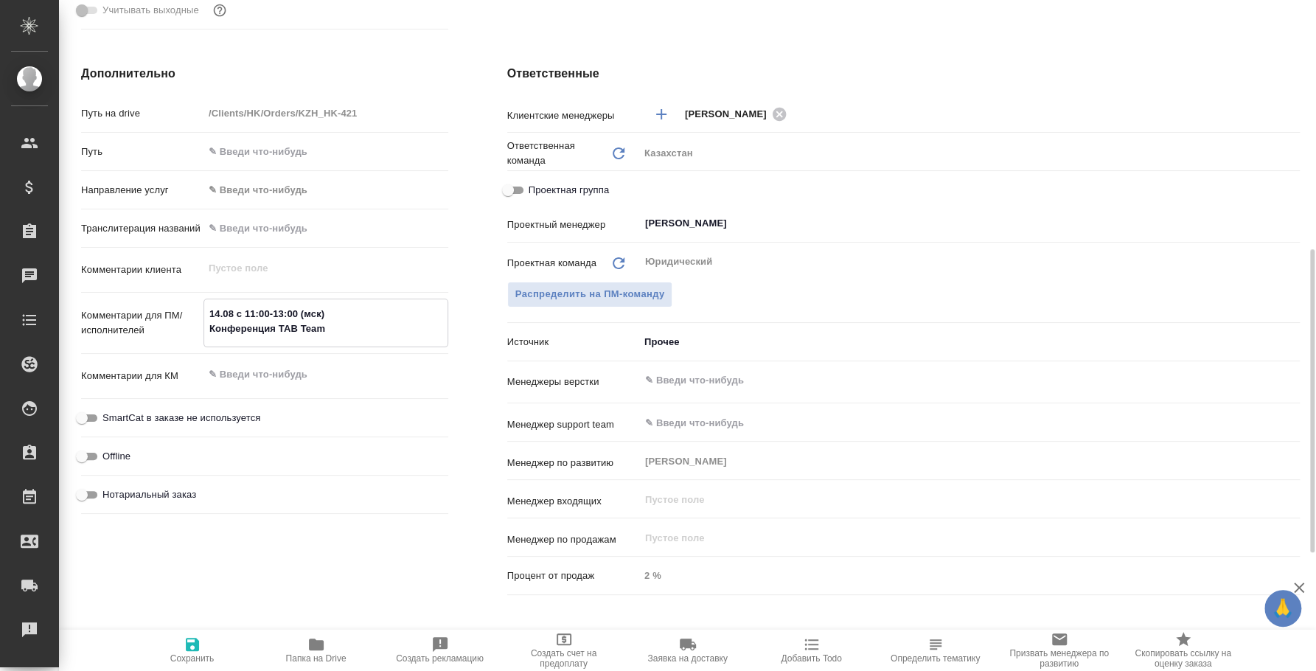
click at [312, 321] on textarea "14.08 с 11:00-13:00 (мск) Конференция TAB Team" at bounding box center [325, 322] width 243 height 40
drag, startPoint x: 210, startPoint y: 305, endPoint x: 363, endPoint y: 327, distance: 154.2
click at [363, 327] on textarea "14.08 с 11:00-13:00 (мск) Конференция TAB Team" at bounding box center [325, 322] width 243 height 40
type textarea "x"
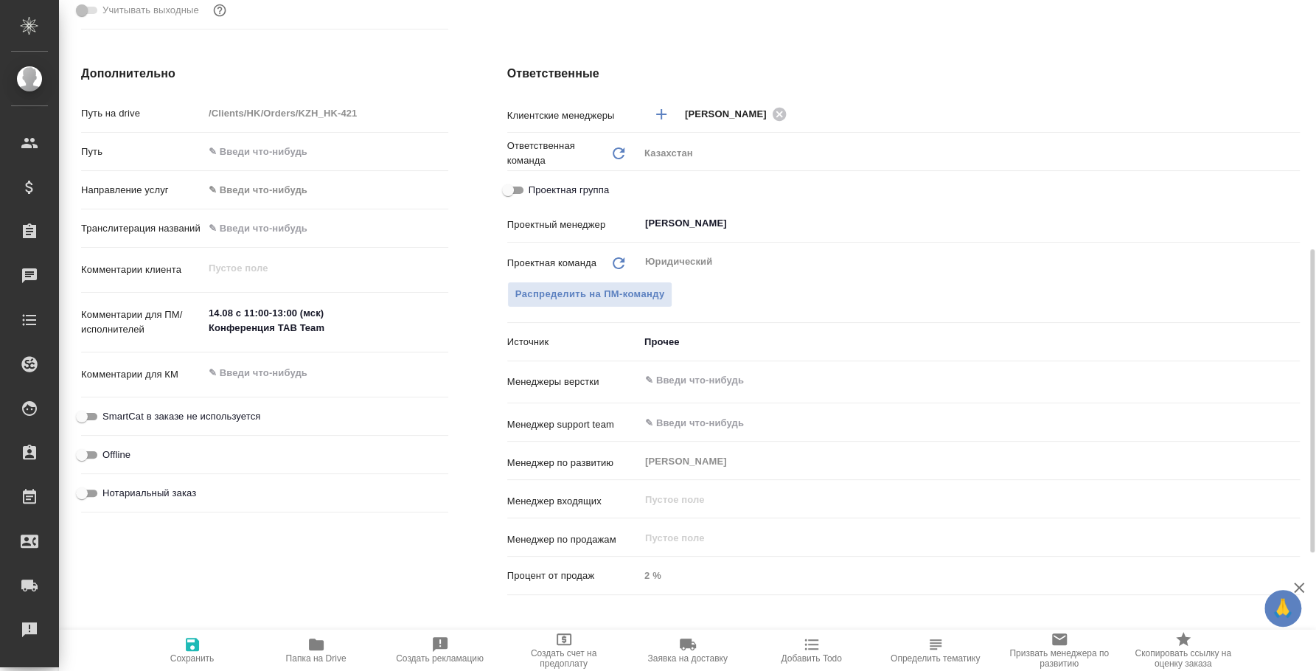
type textarea "x"
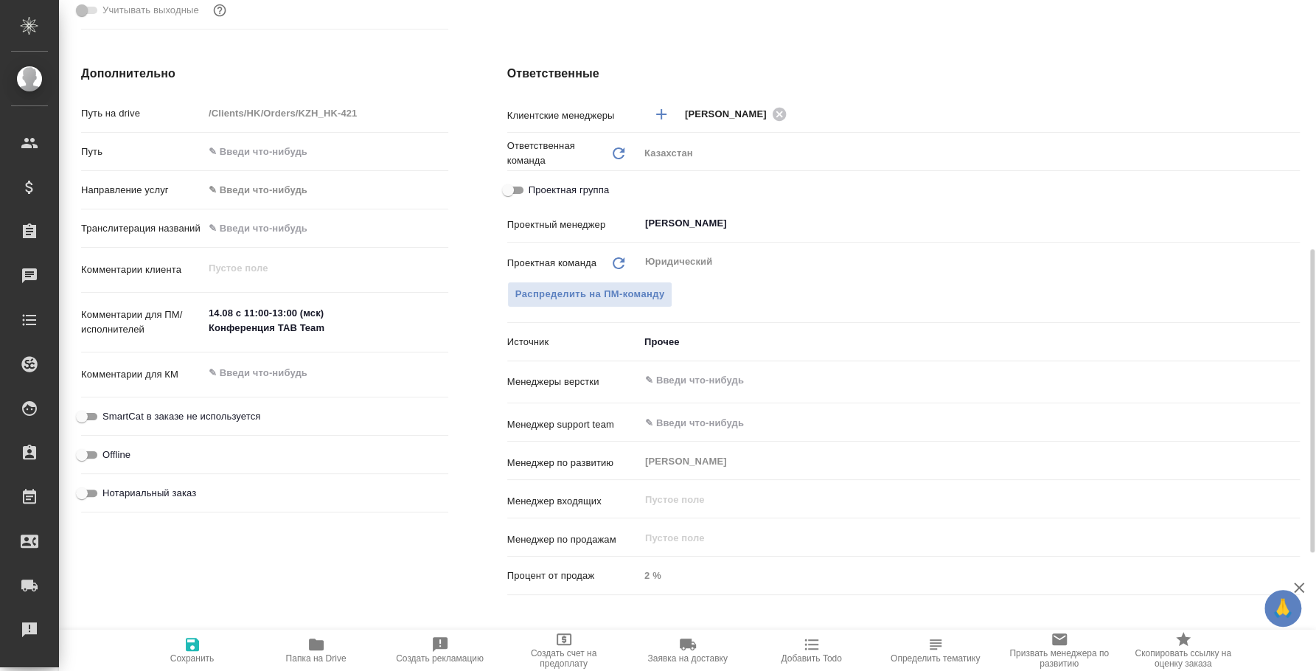
type textarea "x"
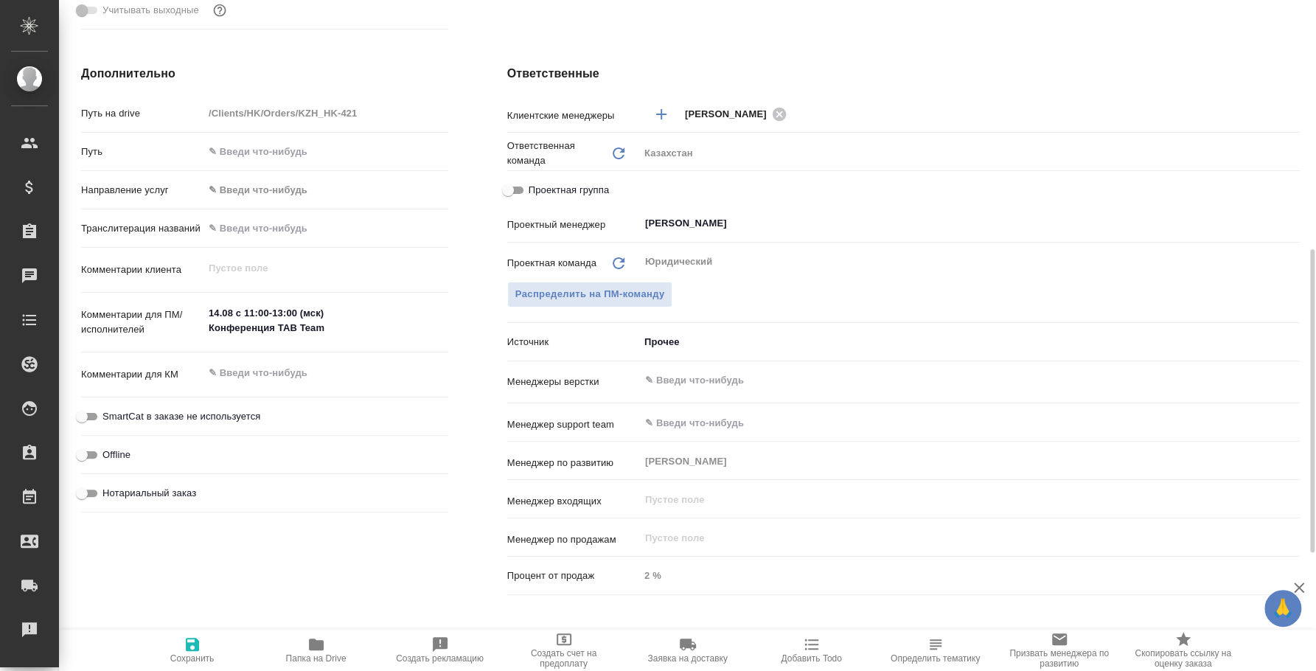
type textarea "x"
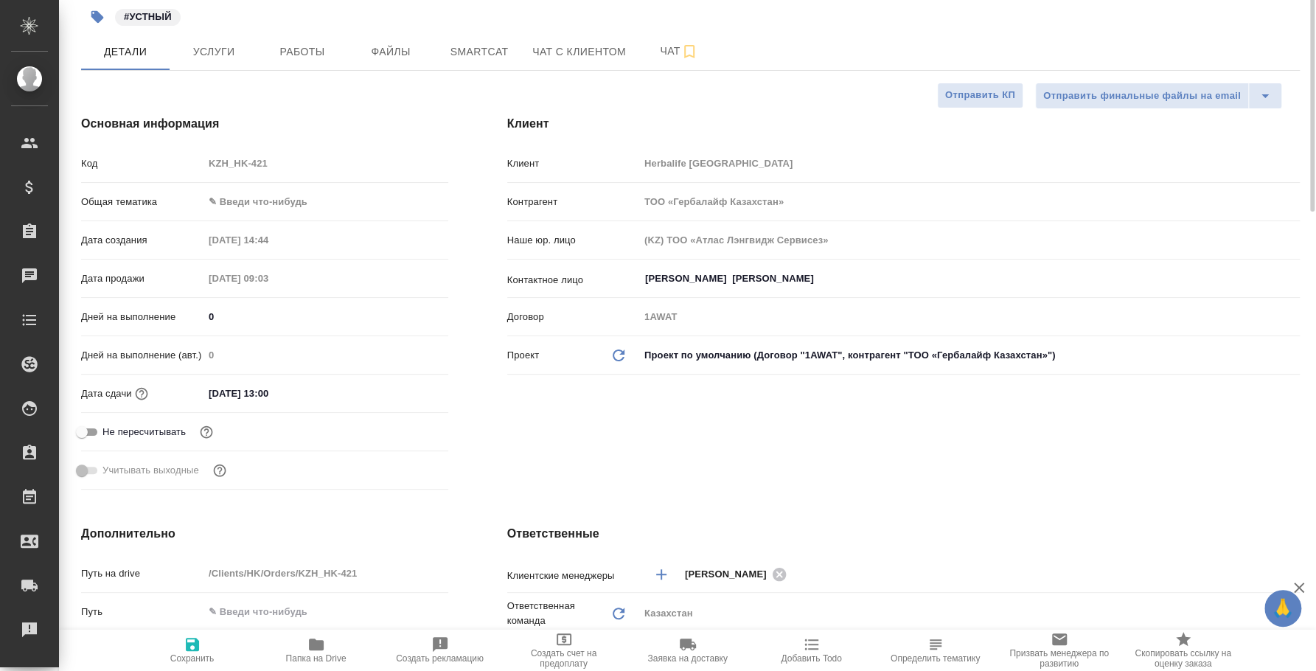
scroll to position [0, 0]
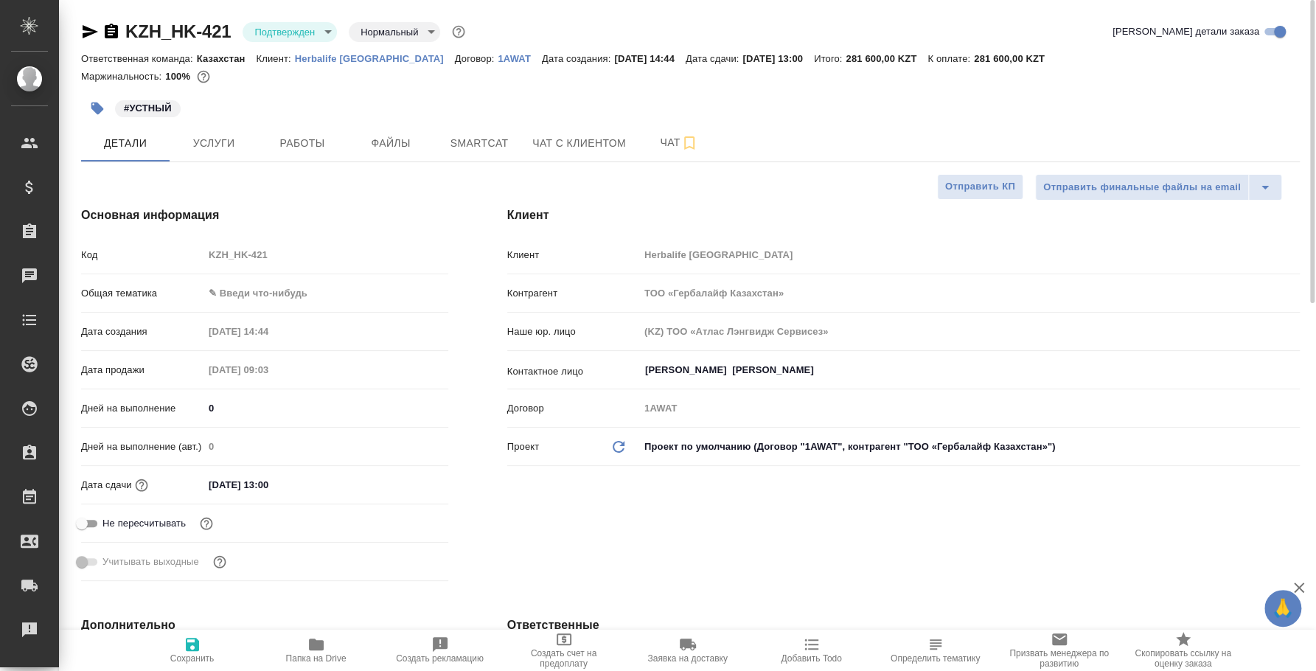
type textarea "x"
click at [89, 21] on div "KZH_HK-421 Подтвержден confirmed Нормальный normal" at bounding box center [274, 32] width 387 height 24
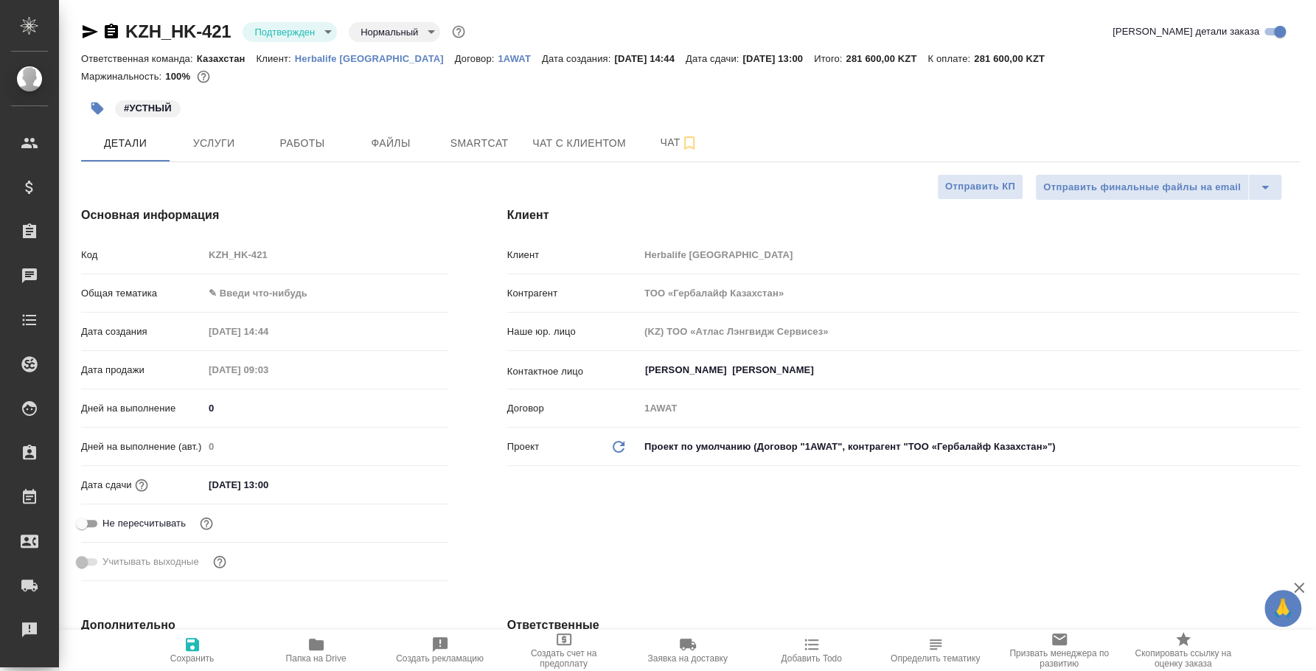
click at [91, 31] on icon "button" at bounding box center [90, 32] width 18 height 18
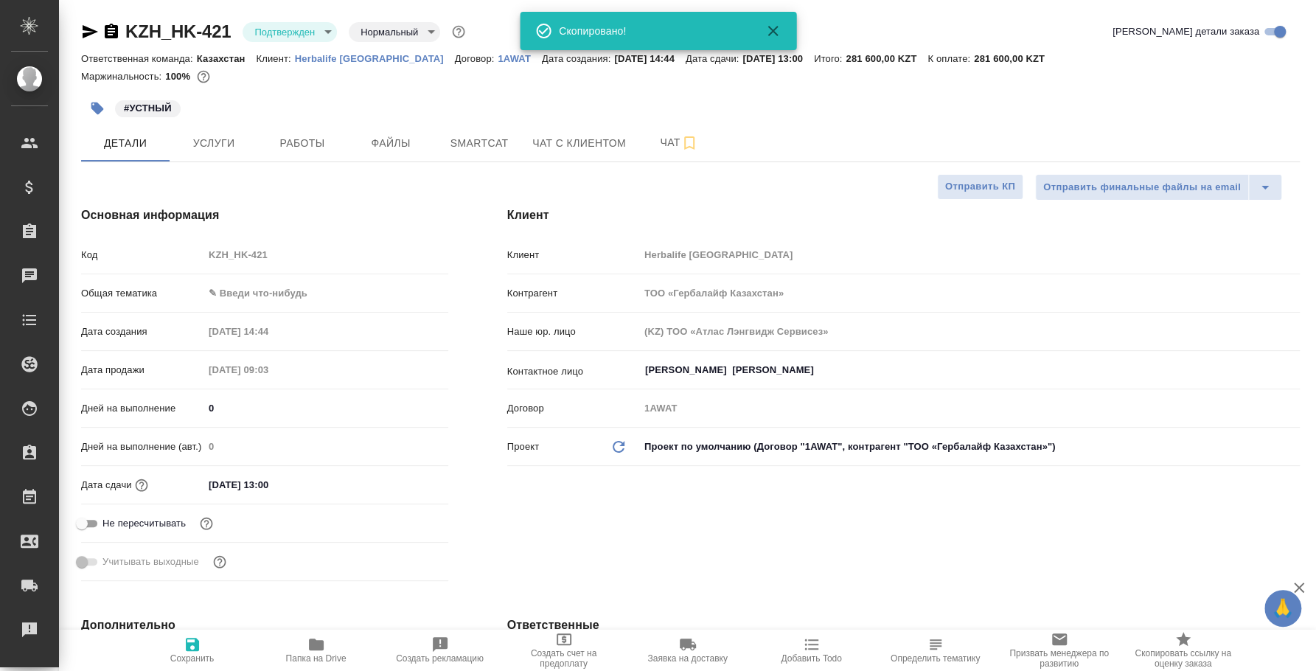
type textarea "x"
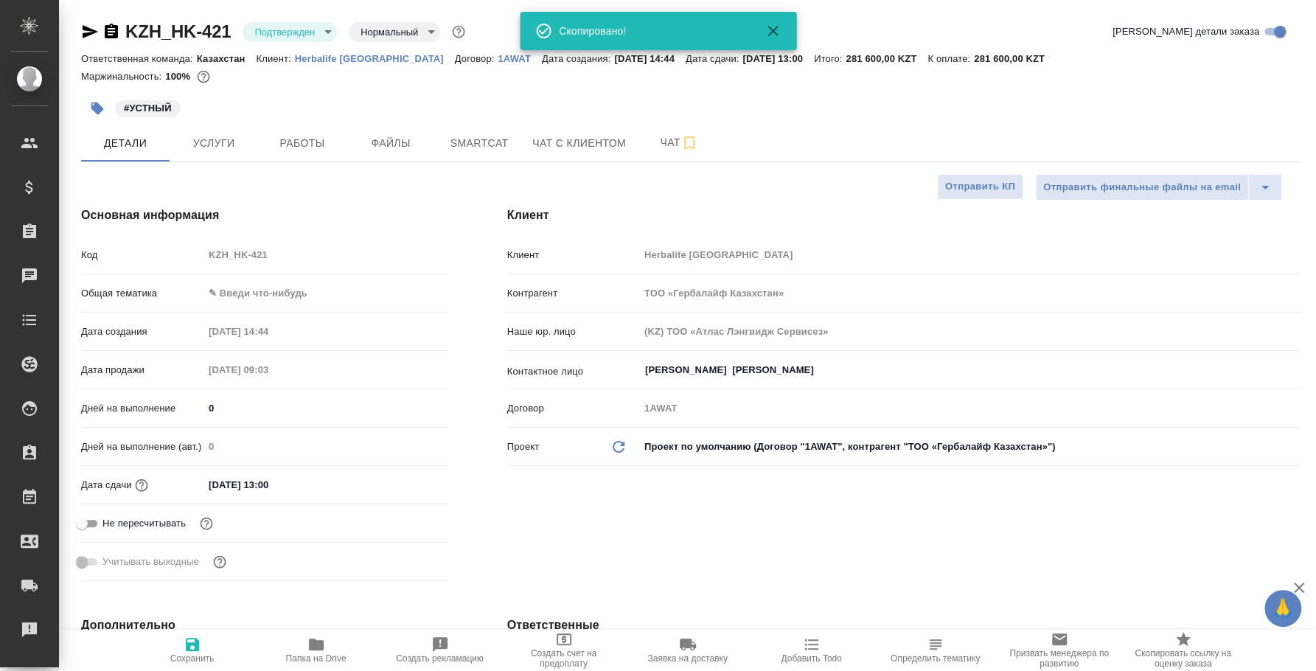
type textarea "x"
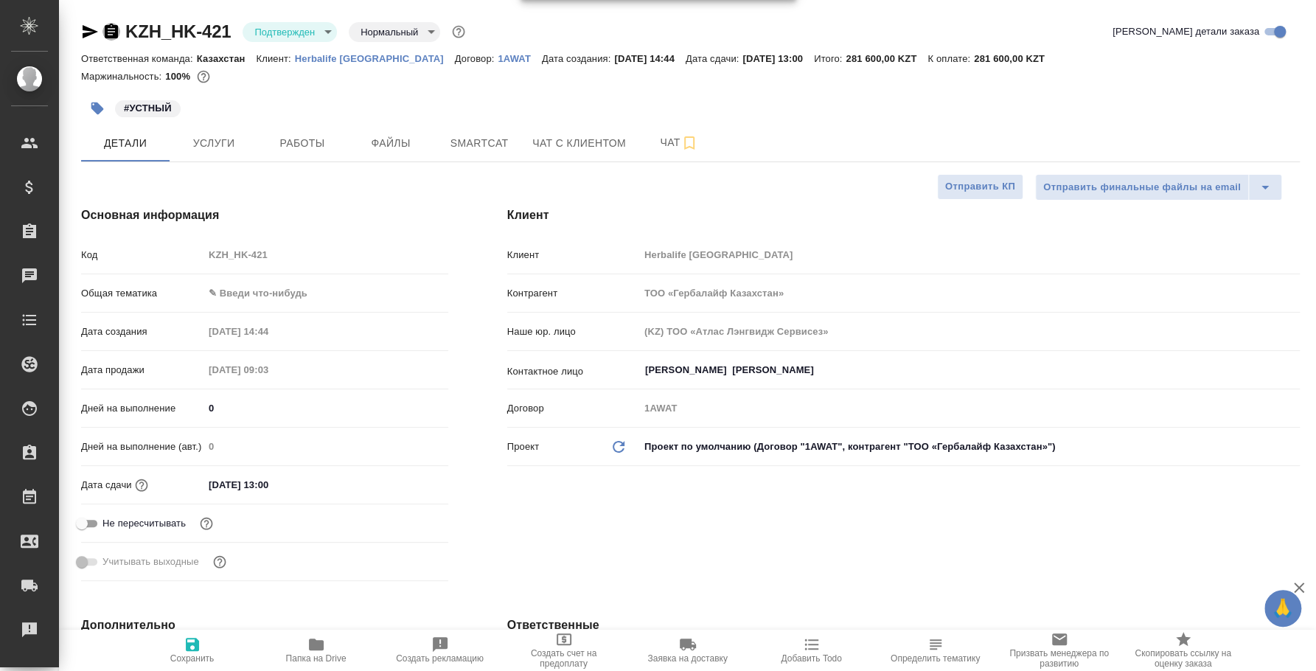
click at [114, 29] on icon "button" at bounding box center [111, 32] width 18 height 18
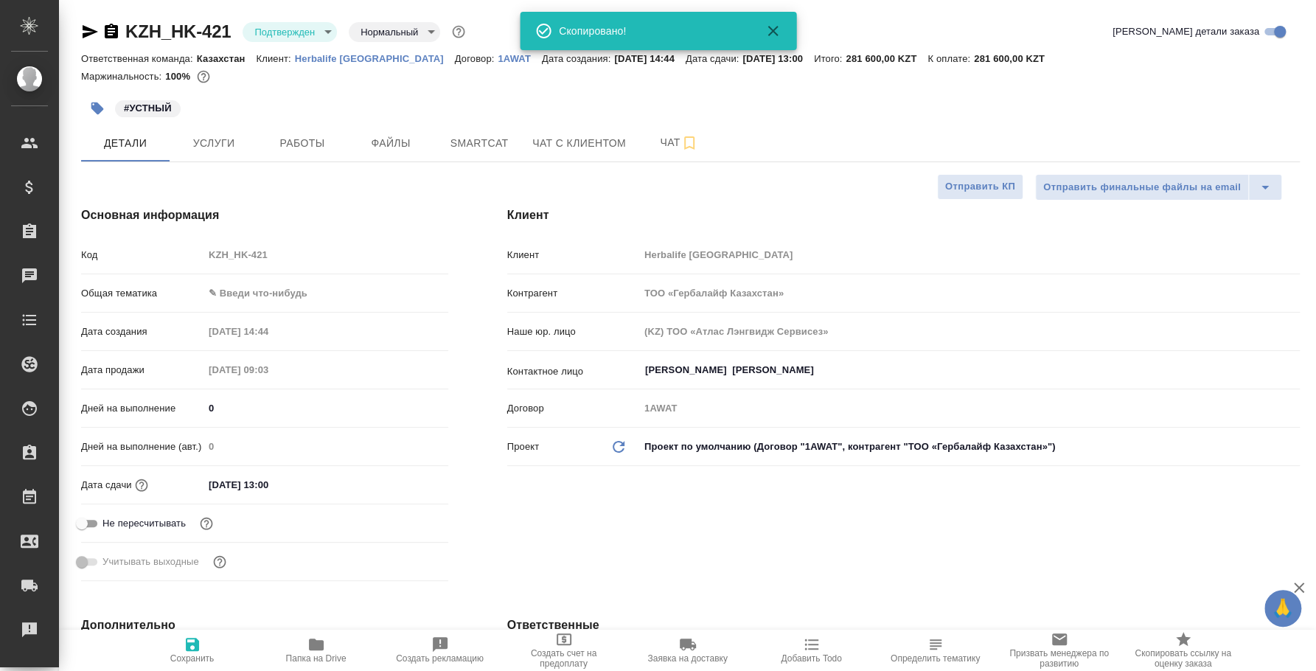
type textarea "x"
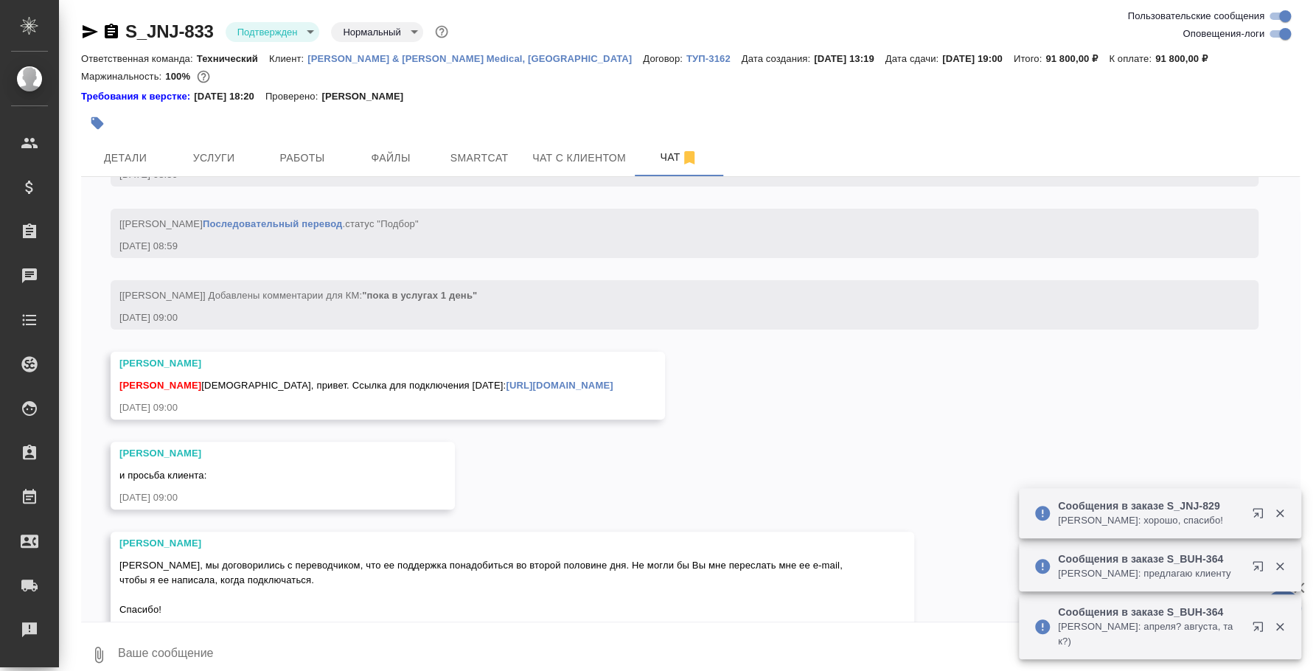
scroll to position [4202, 0]
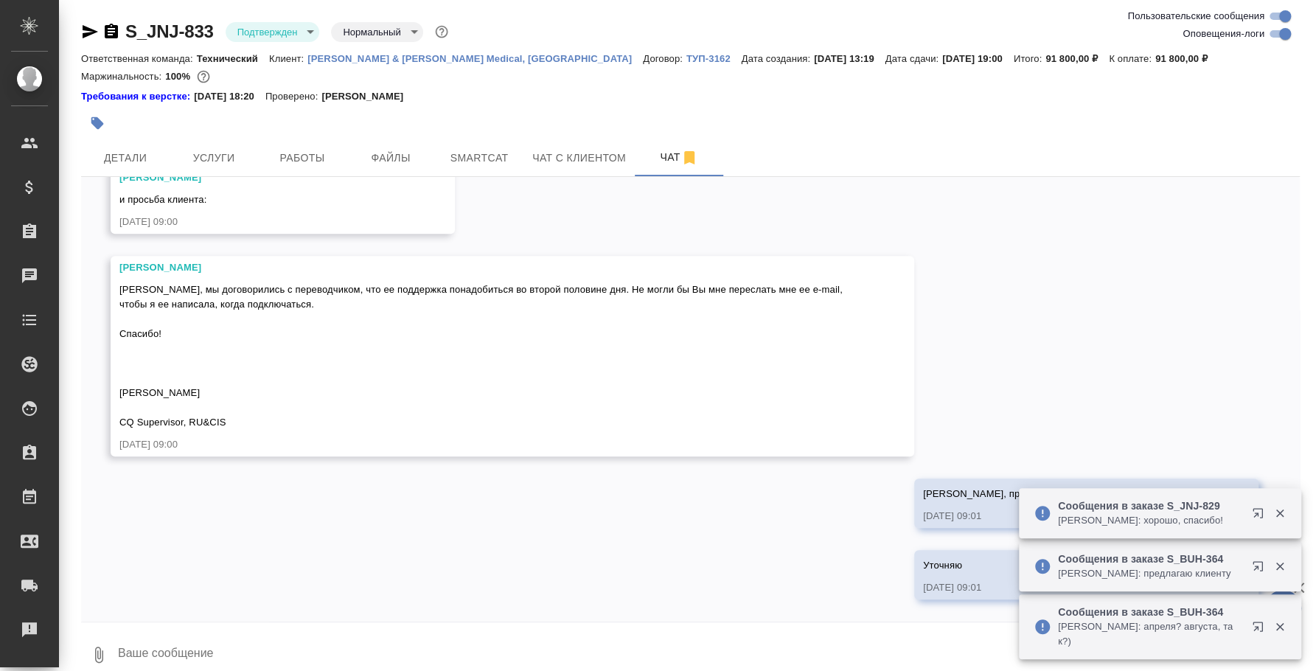
click at [658, 640] on textarea at bounding box center [707, 655] width 1183 height 50
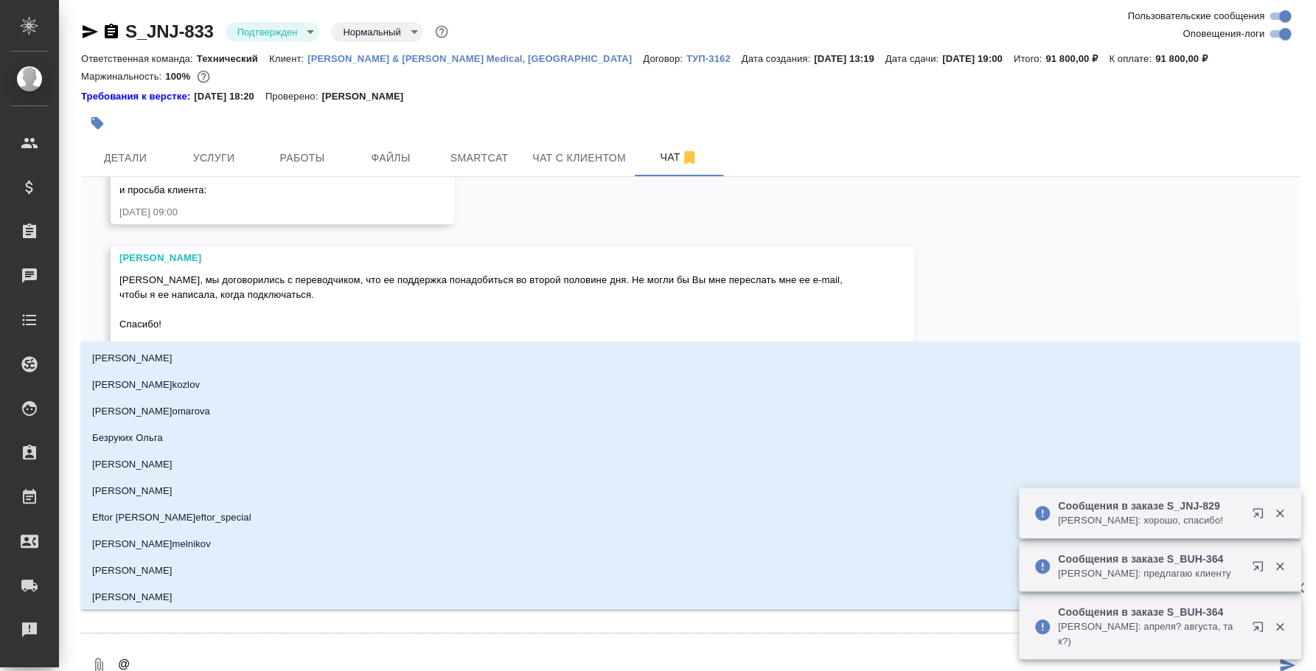
type textarea "@e"
type input "e"
type textarea "@ec"
type input "ec"
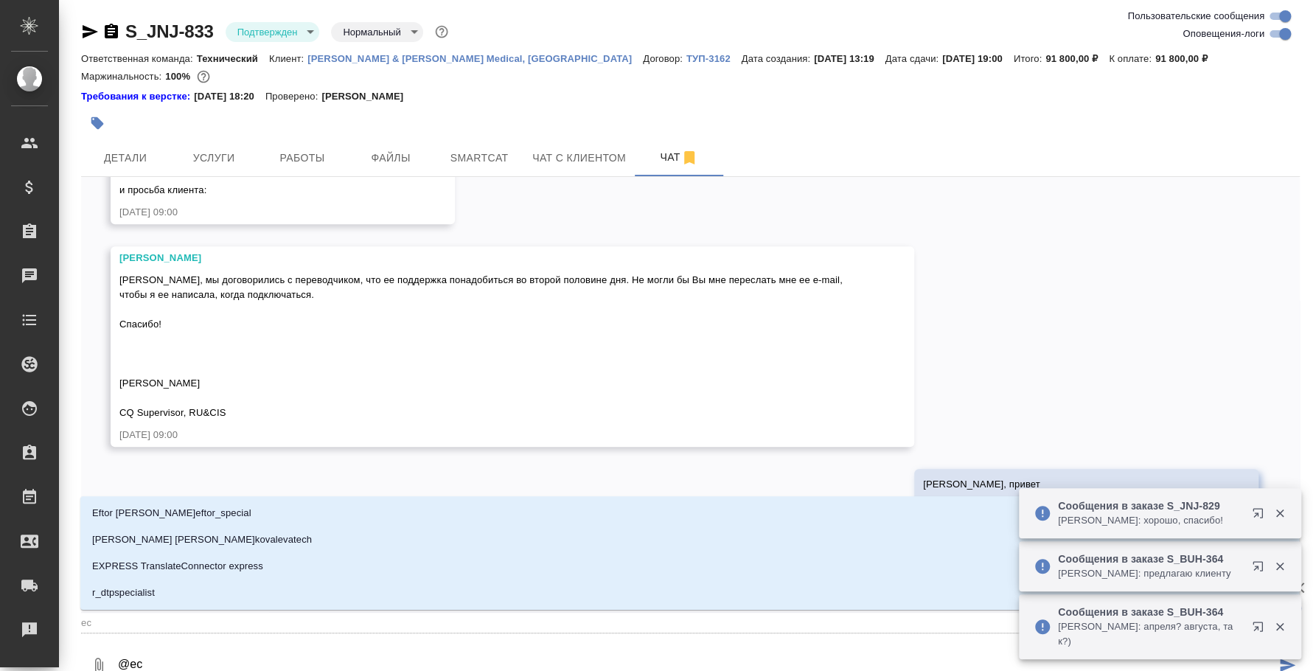
type textarea "@ecv"
type input "ecv"
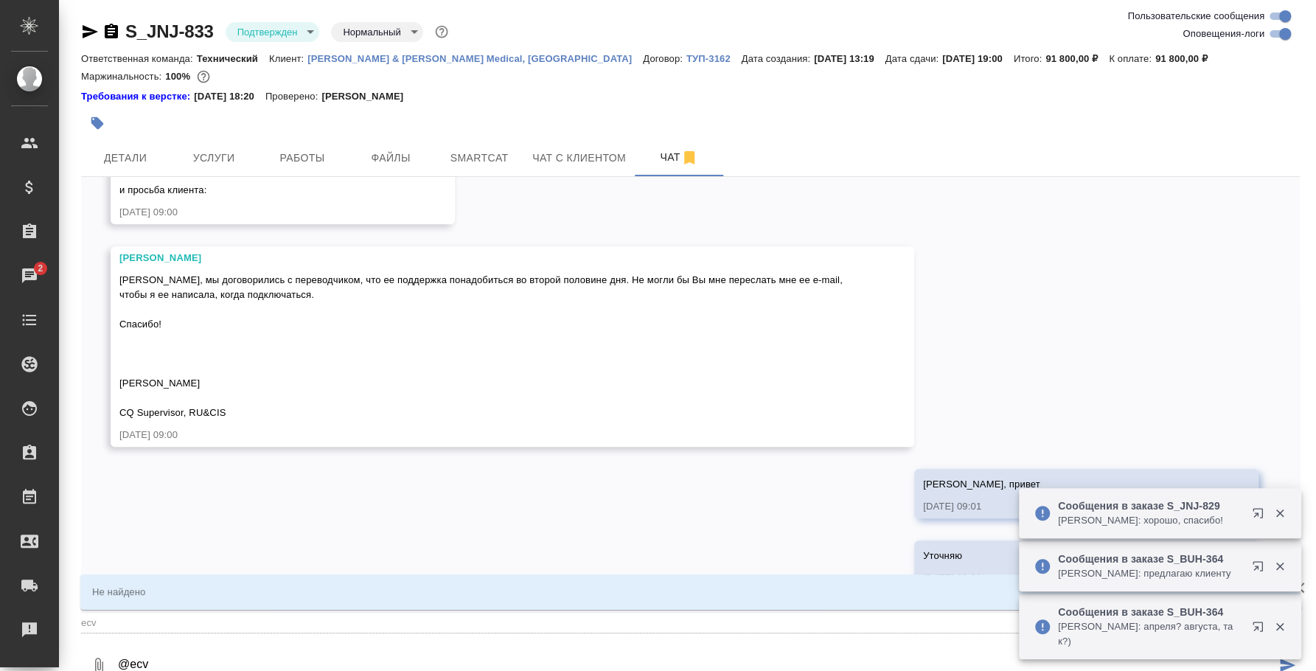
type textarea "@ec"
type input "ec"
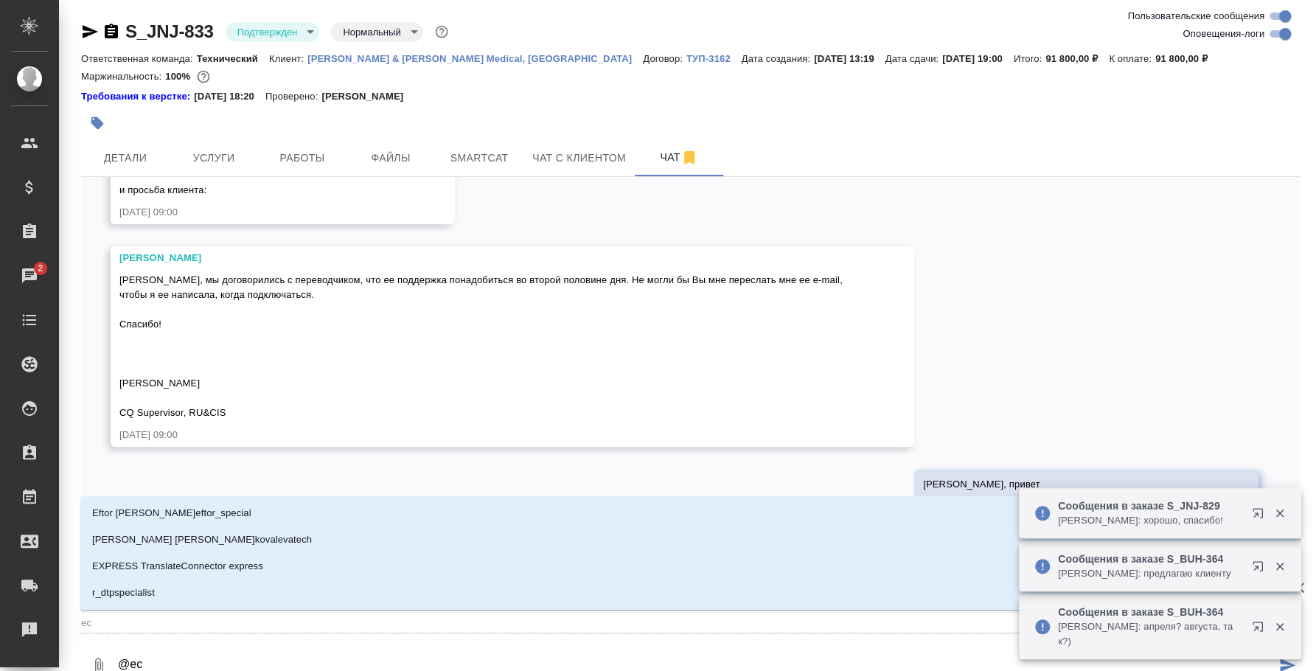
type textarea "@e"
type input "e"
type textarea "@"
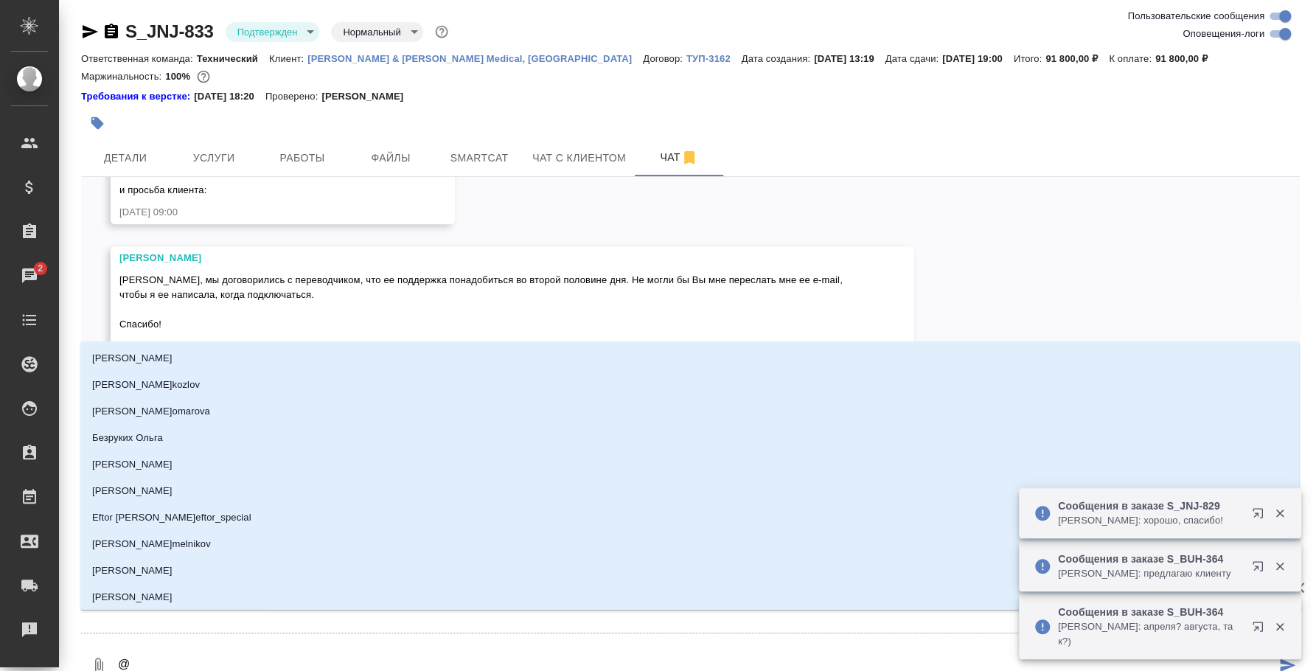
type textarea "@e"
type input "e"
type textarea "@e'c"
type input "e'c"
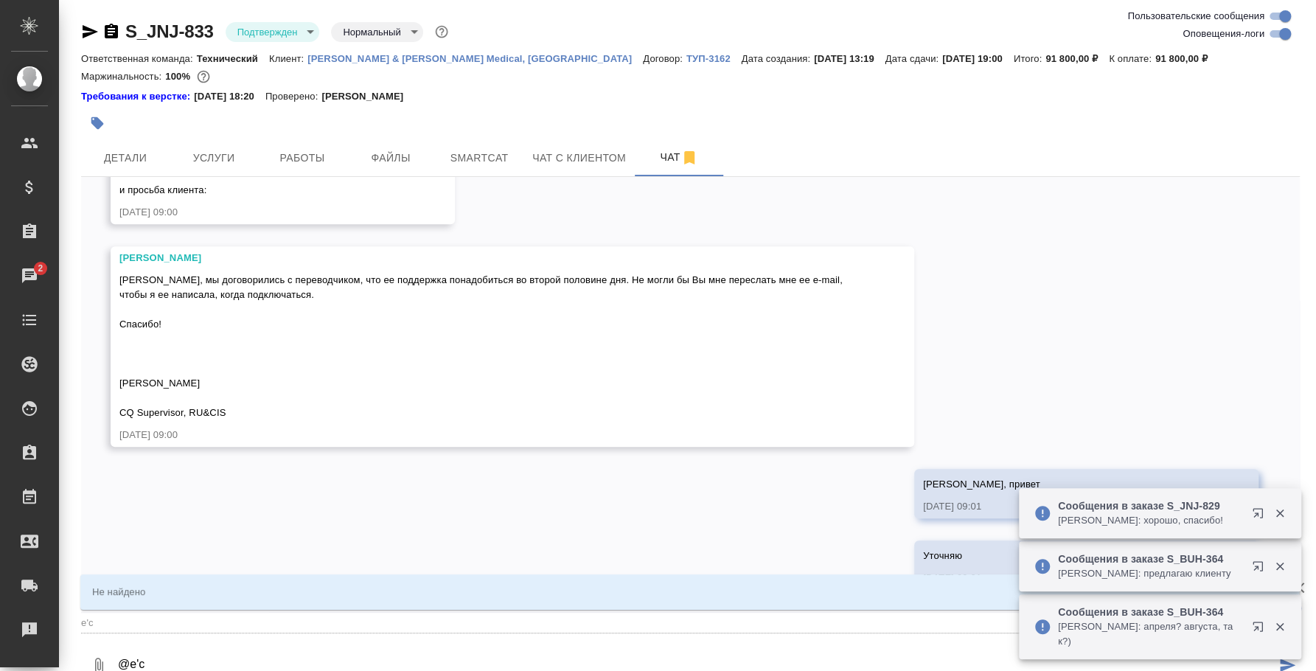
type textarea "@e'c'v"
type input "e'c'v"
type textarea "@e'c'v'f"
type input "e'c'v'f"
type textarea "@e'c'v"
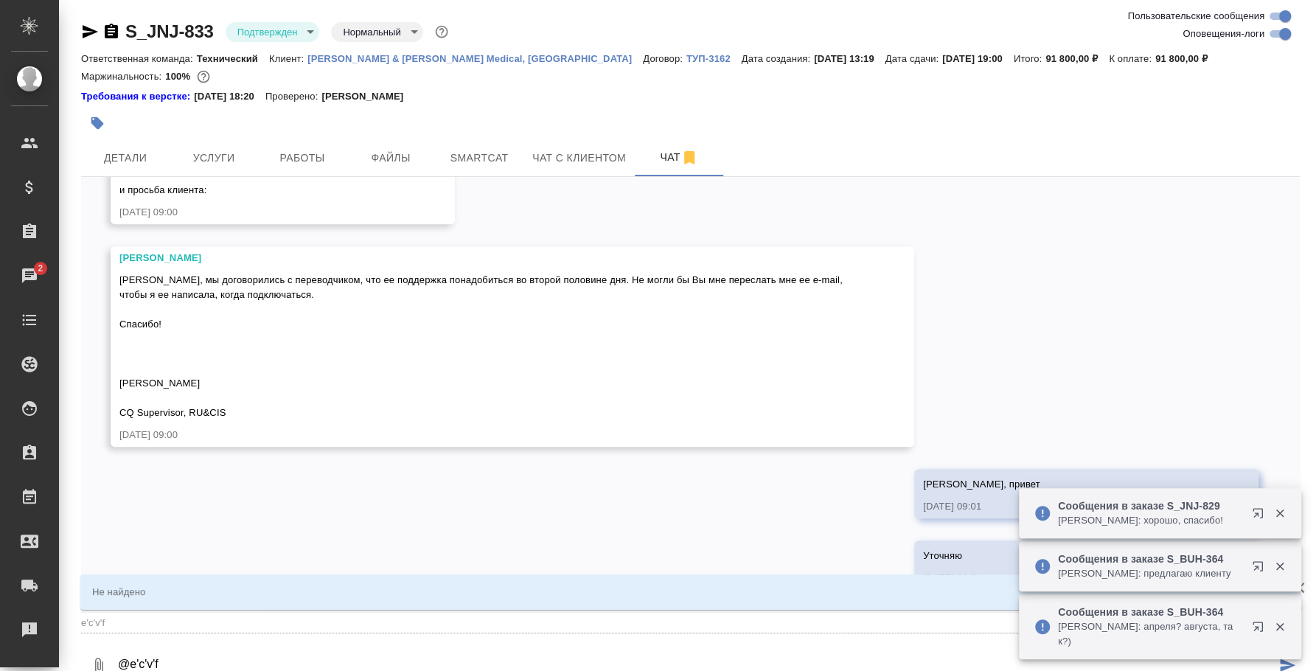
type input "e'c'v"
type textarea "@e'c"
type input "e'c"
type textarea "@e"
type input "e"
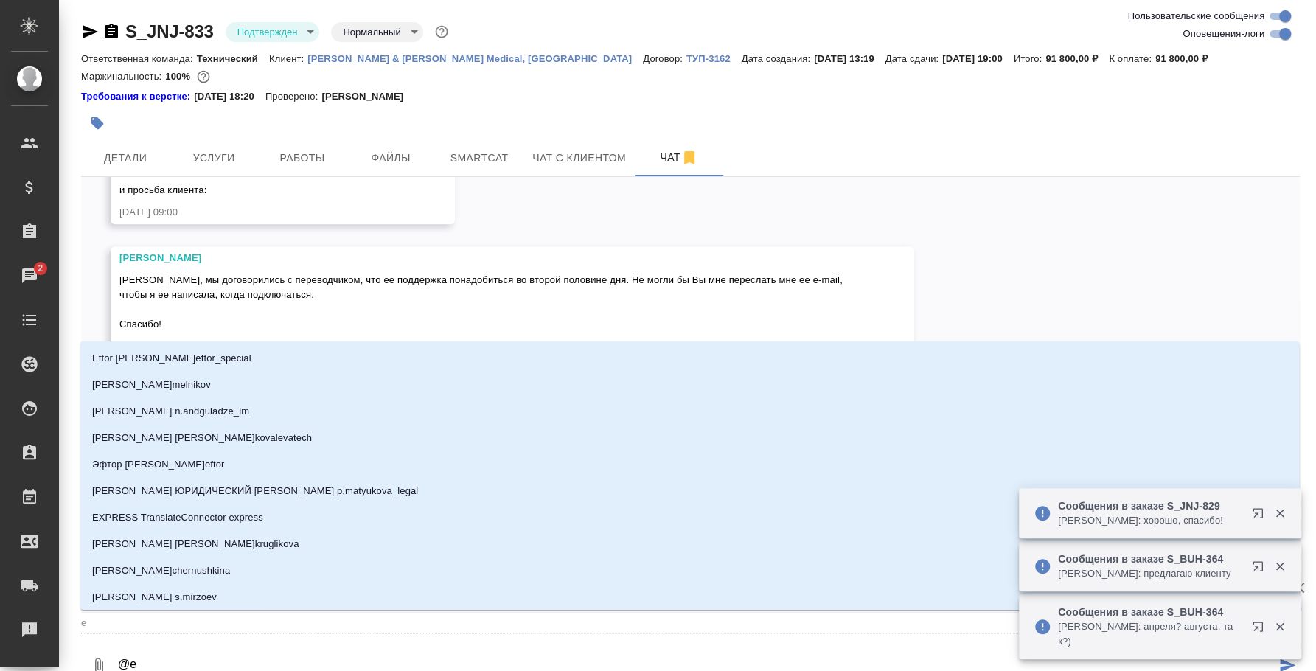
type textarea "@"
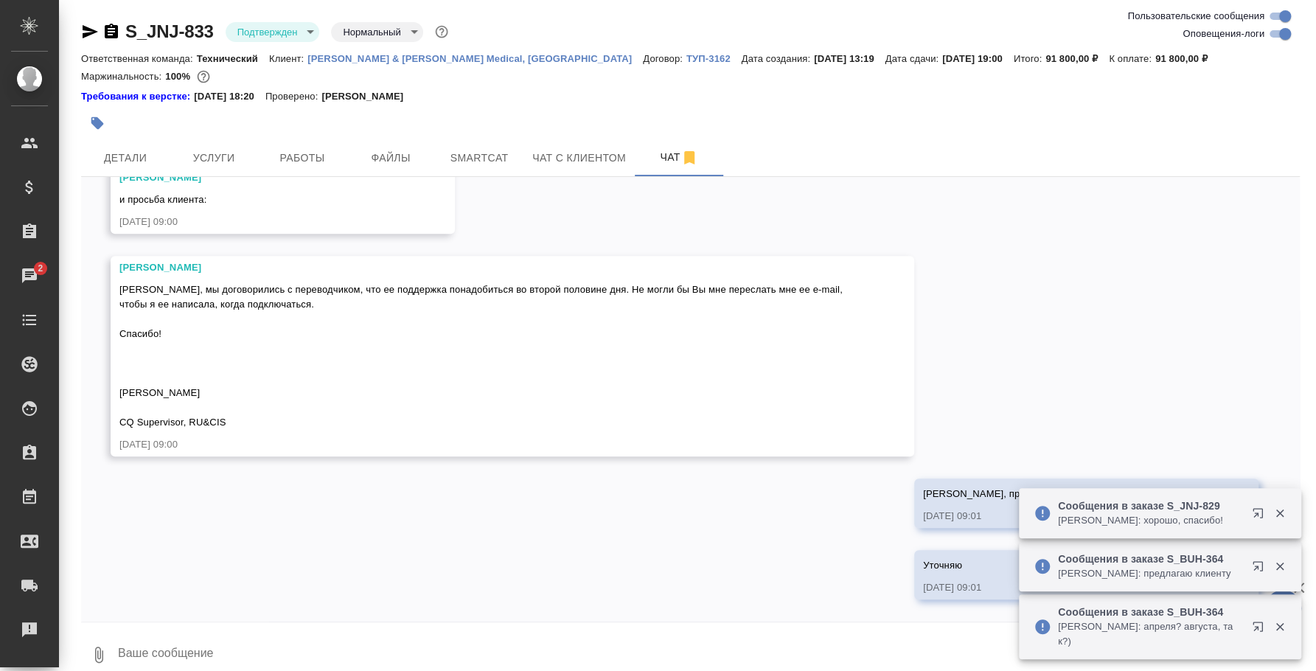
click at [658, 640] on textarea at bounding box center [707, 655] width 1183 height 50
type textarea "#"
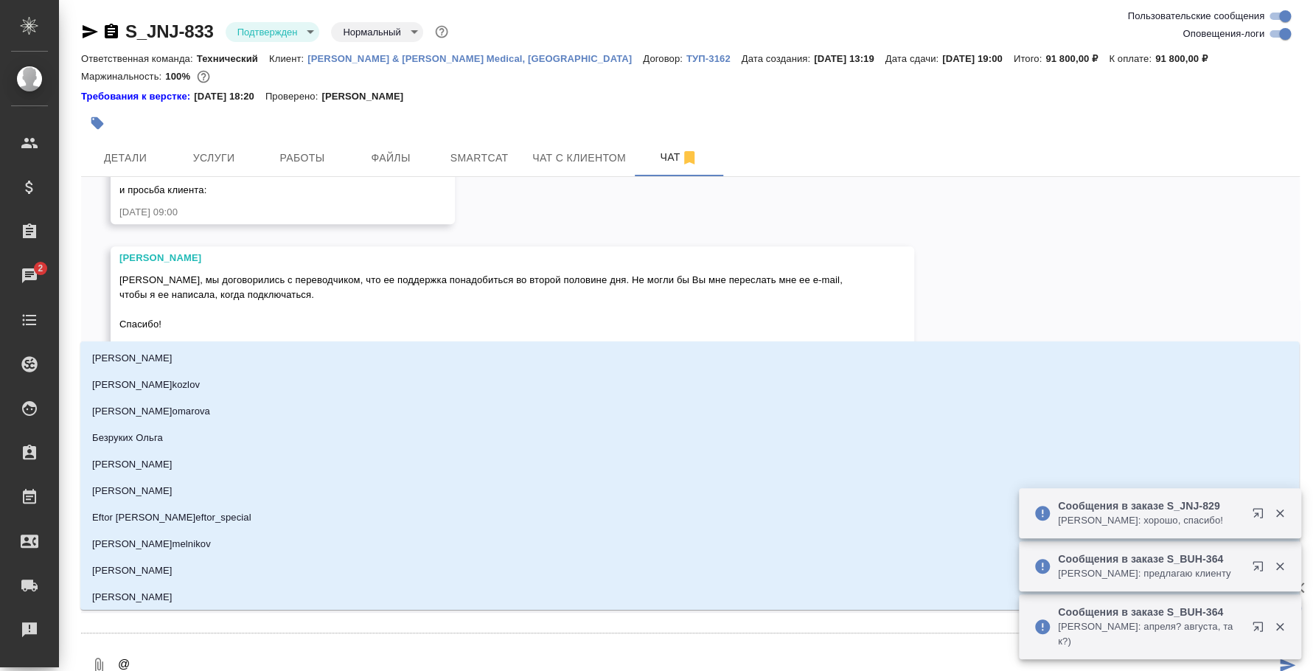
type textarea "@e"
type input "e"
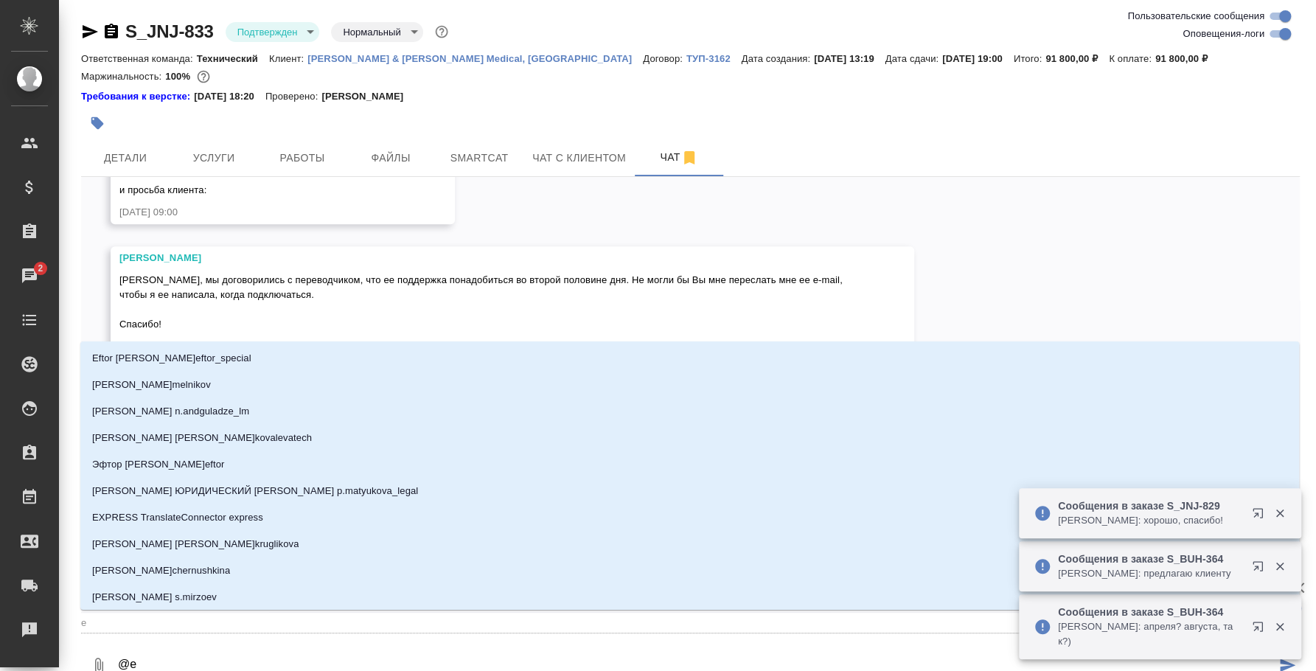
type textarea "@ec"
type input "ec"
type textarea "@ecvf"
type input "ecvf"
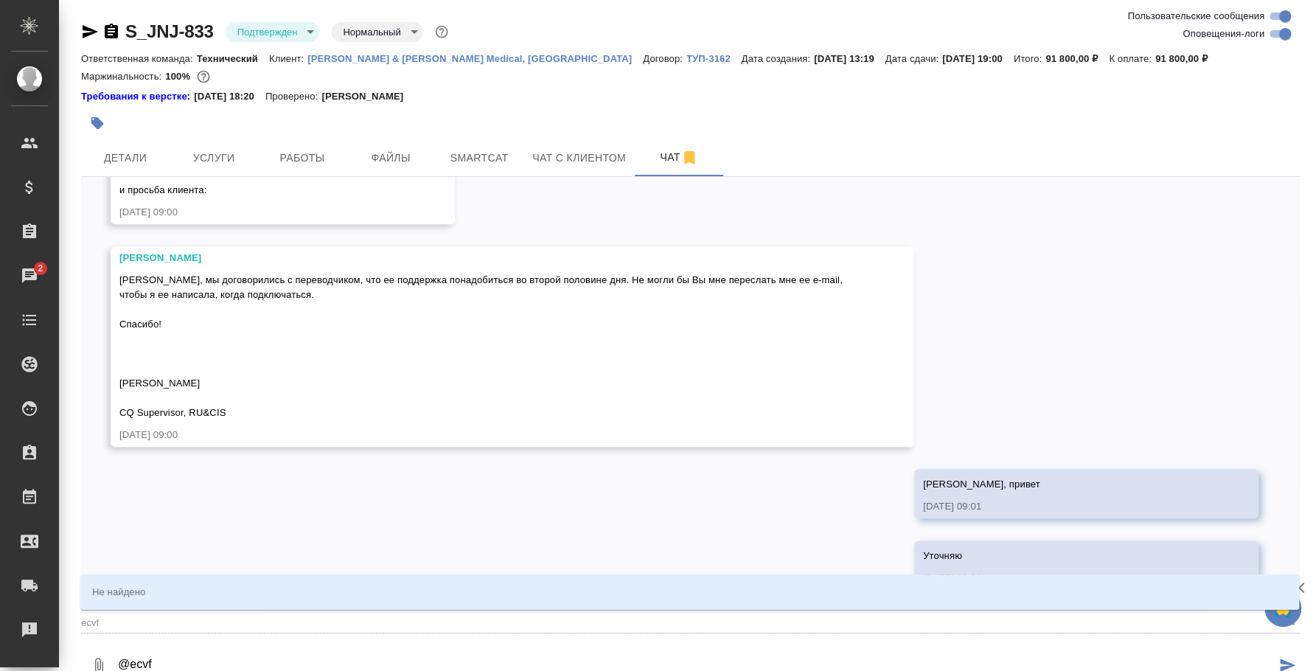
type textarea "@ecv"
type input "ecv"
type textarea "@ec"
type input "ec"
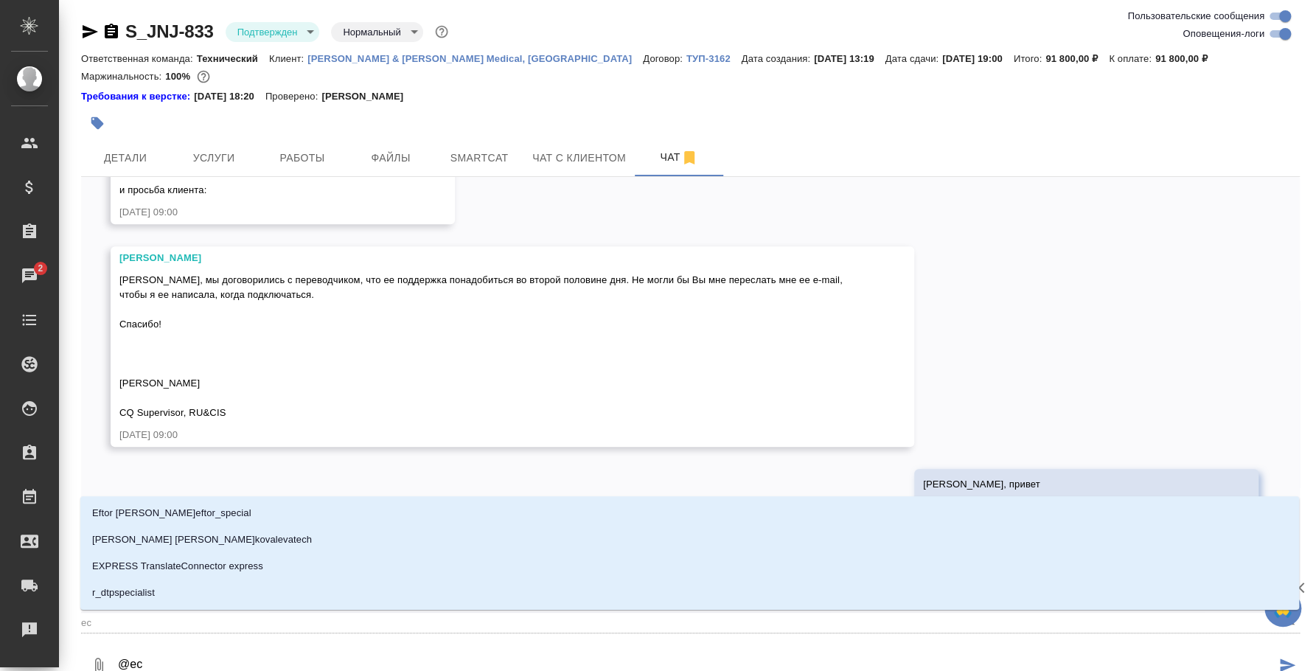
type textarea "@e"
type input "e"
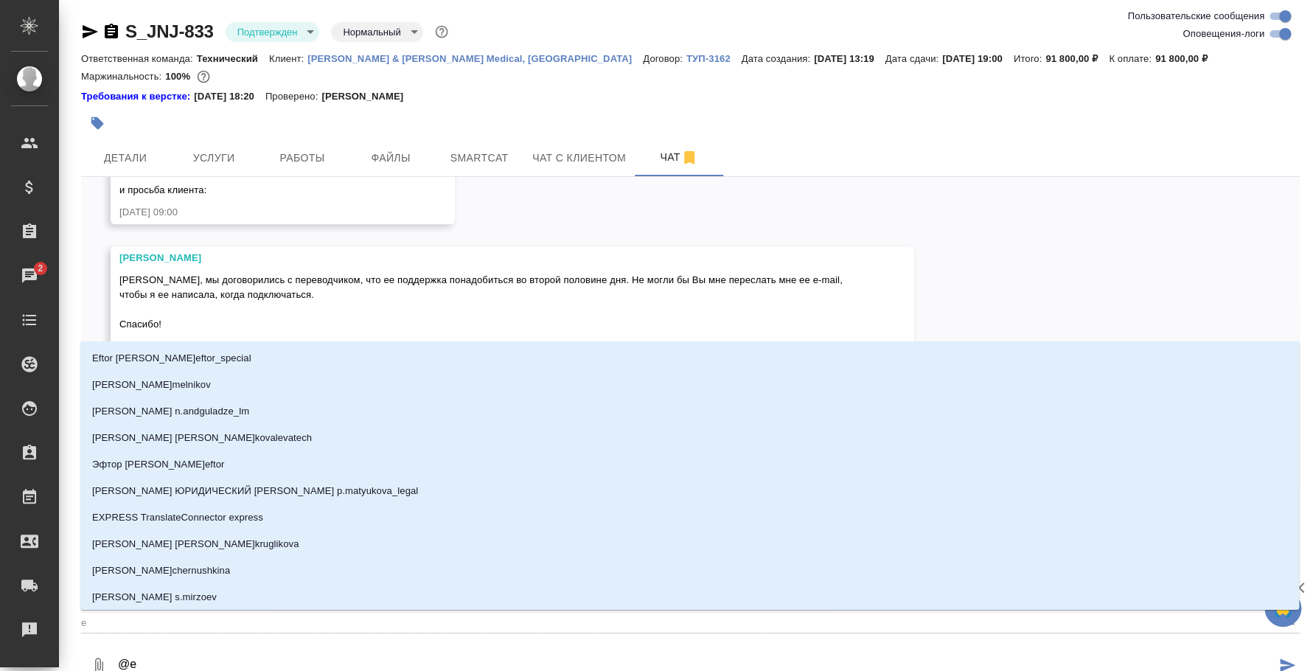
type textarea "@"
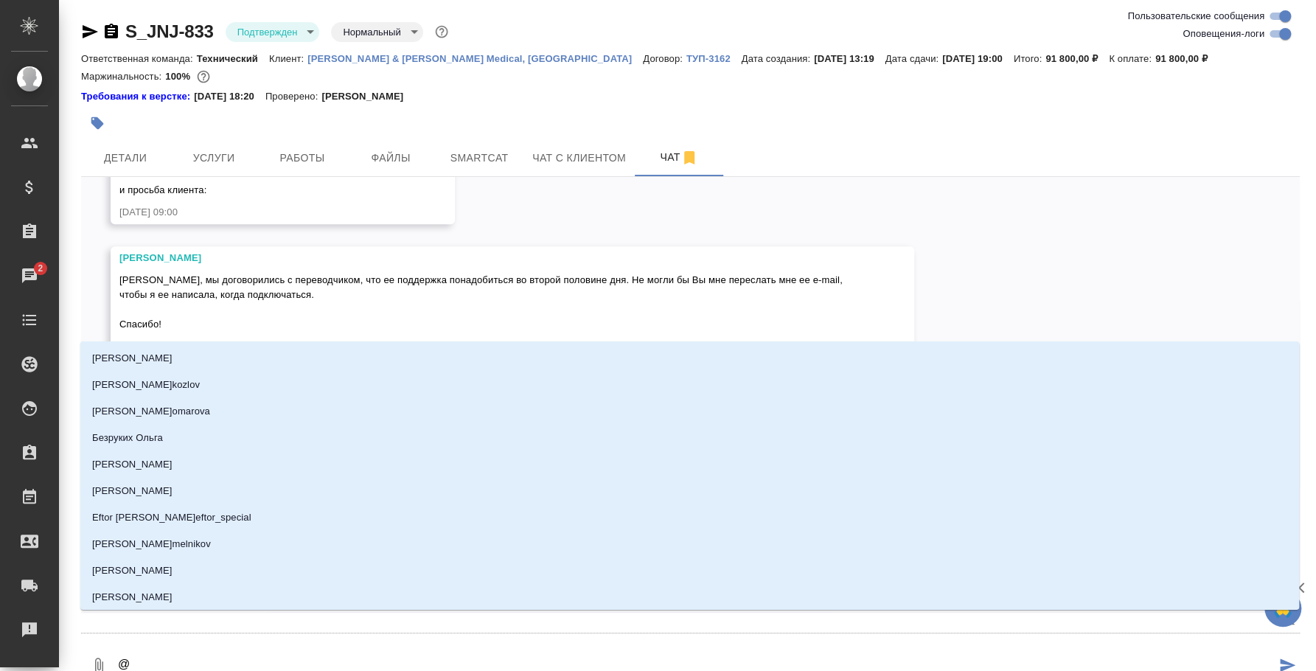
type textarea "@e"
type input "e"
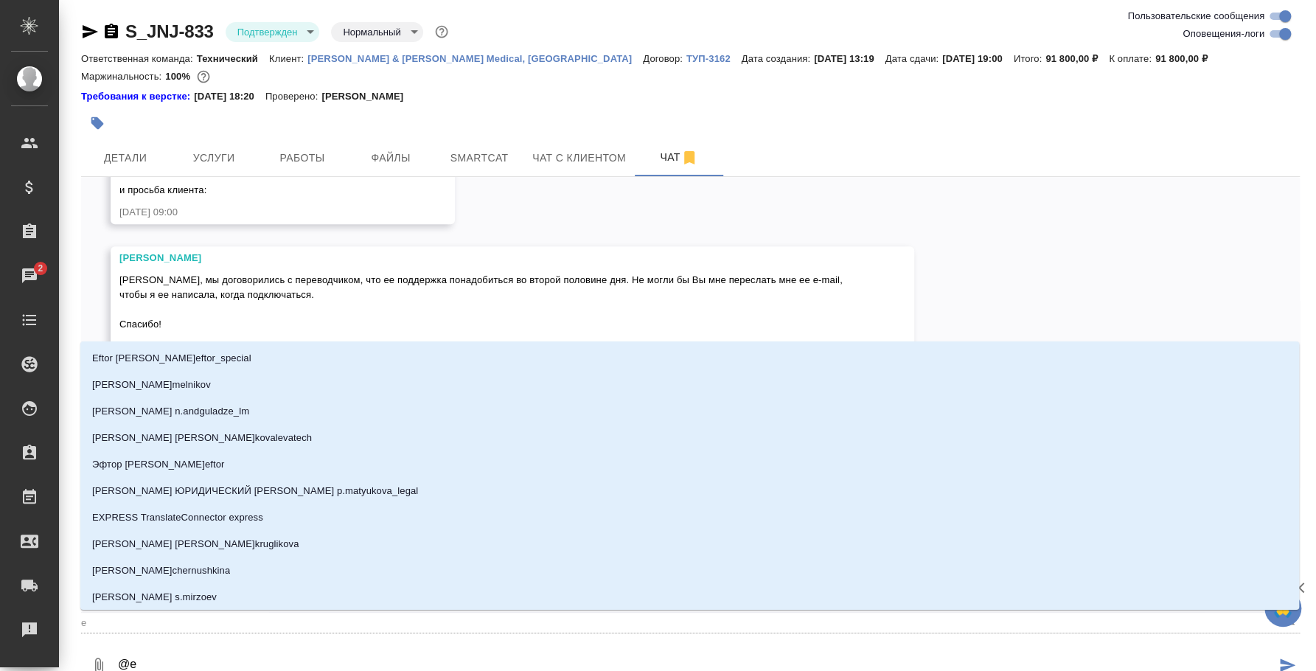
type textarea "@e'c"
type input "e'c"
type textarea "@e'c'v"
type input "e'c'v"
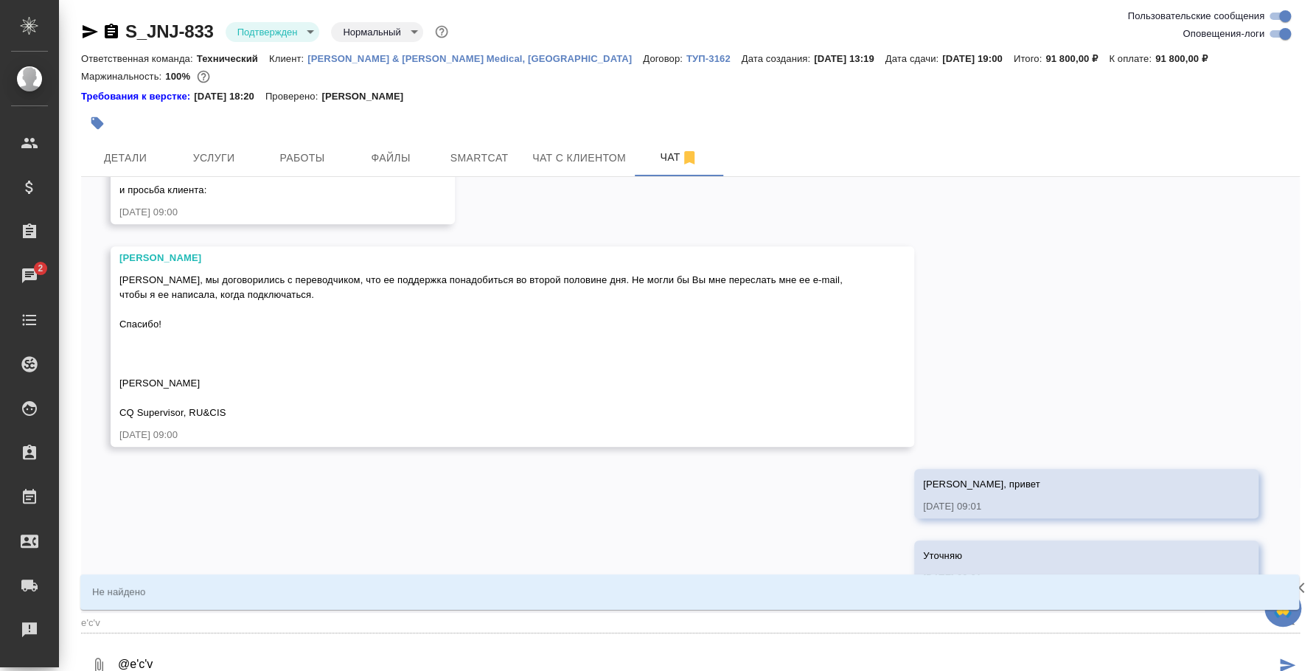
type textarea "@e'c"
type input "e'c"
type textarea "@e"
type input "e"
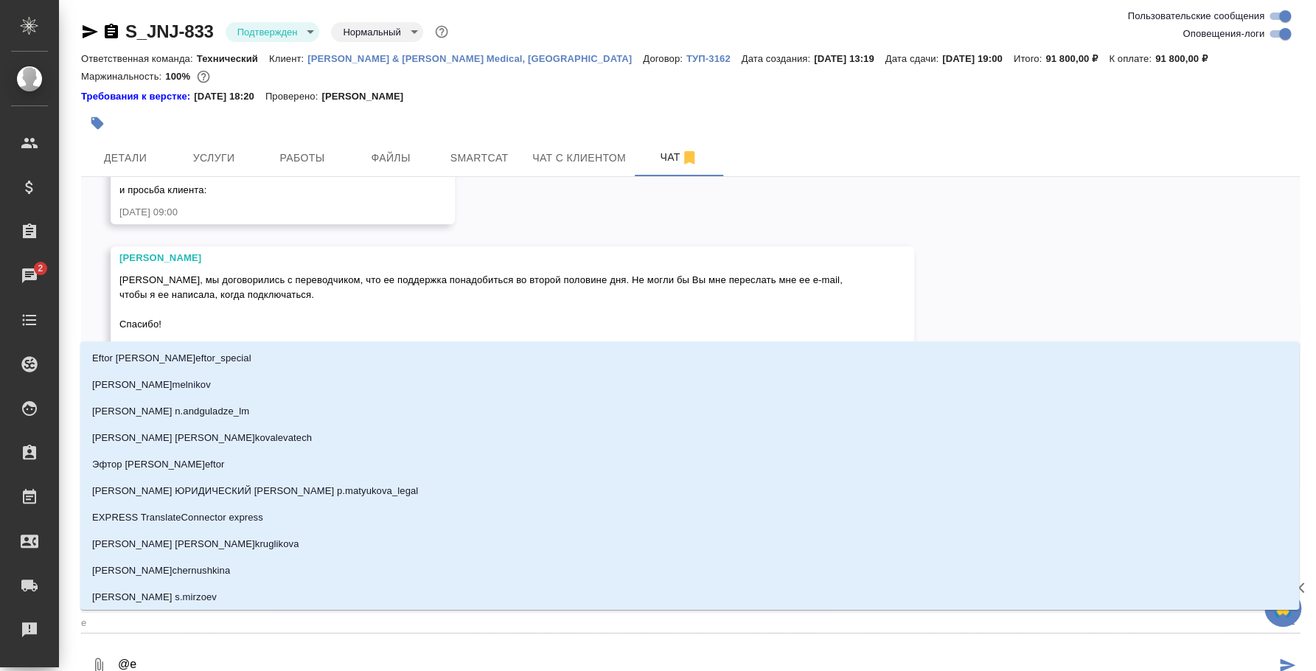
type textarea "@"
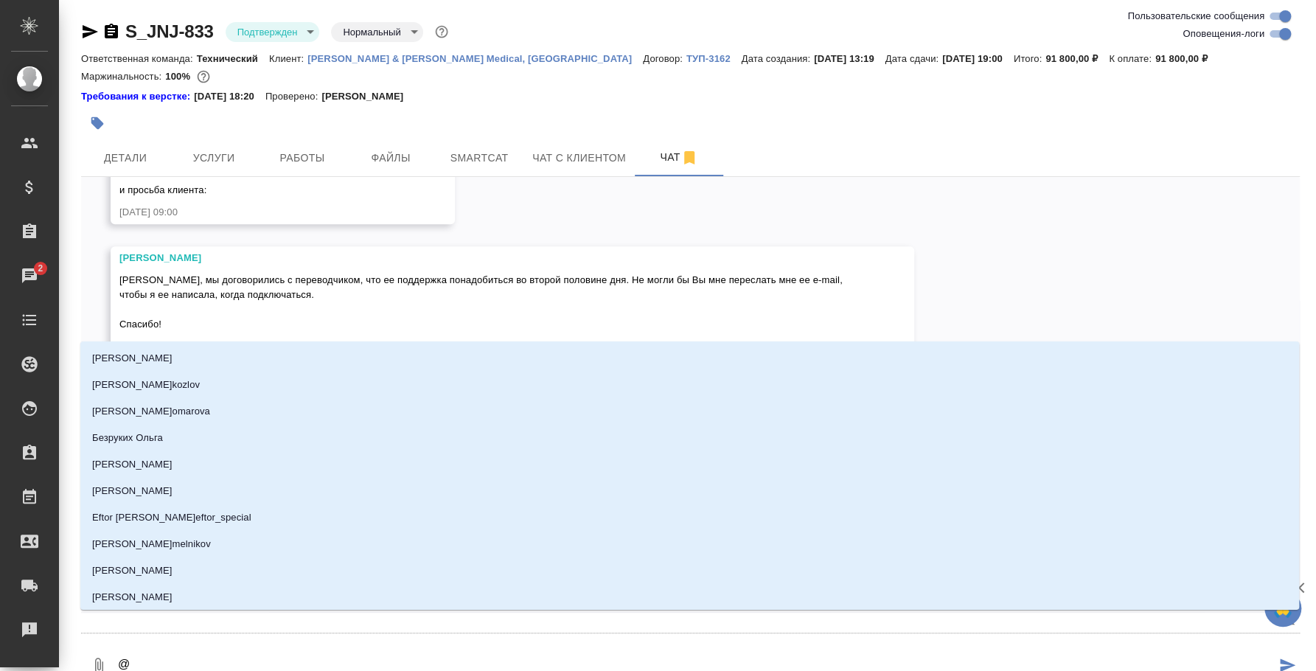
type textarea "@у"
type input "у"
type textarea "@ус"
type input "ус"
type textarea "@усм"
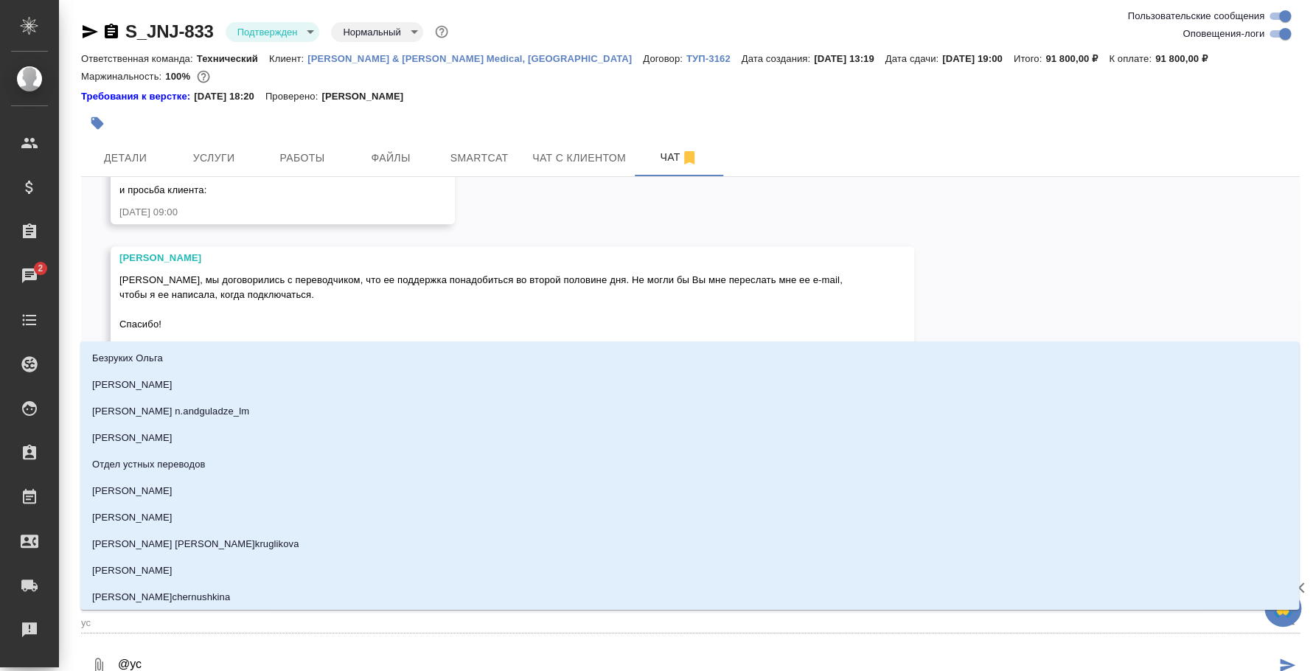
type input "усм"
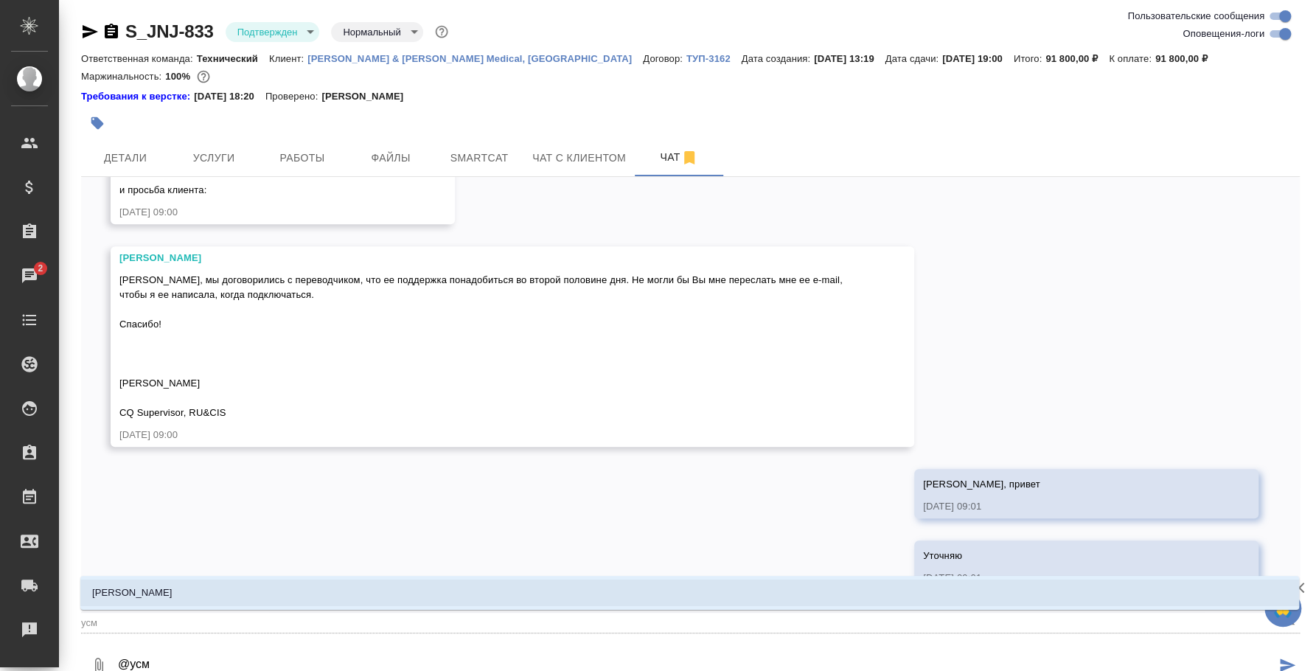
click at [500, 579] on li "[PERSON_NAME]" at bounding box center [689, 592] width 1219 height 27
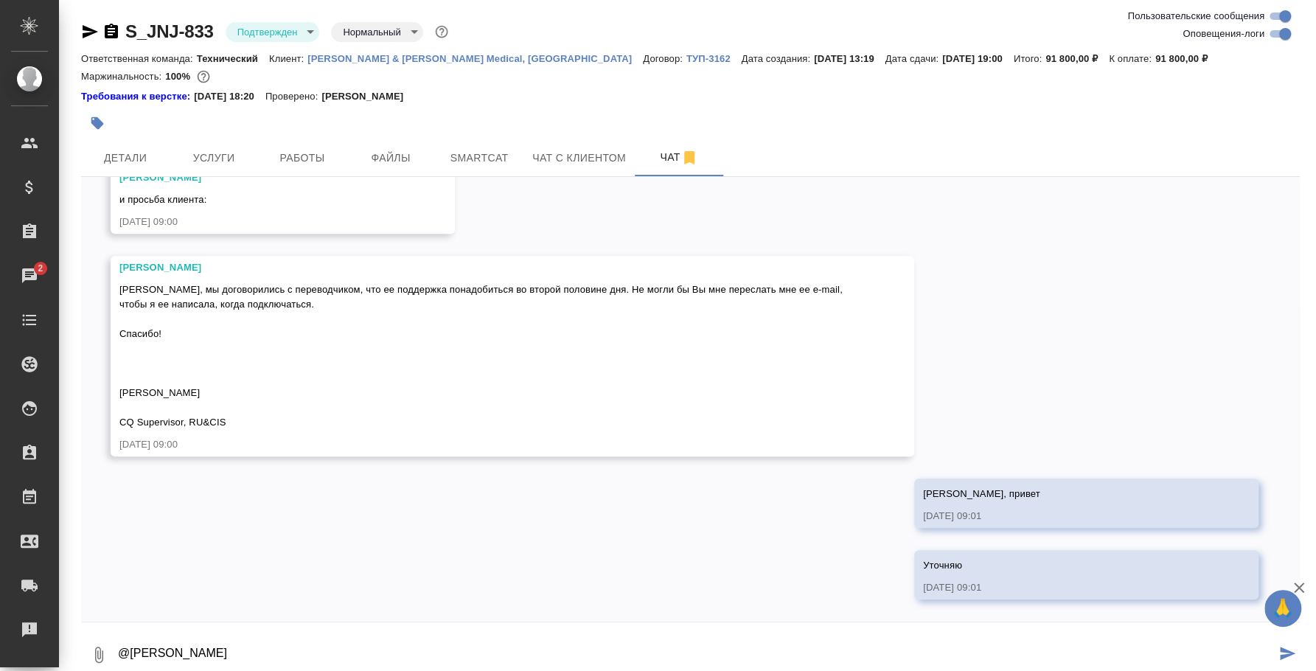
paste textarea "[EMAIL_ADDRESS][DOMAIN_NAME]"
type textarea "@[PERSON_NAME] ссылка переводчиков: [EMAIL_ADDRESS][DOMAIN_NAME]"
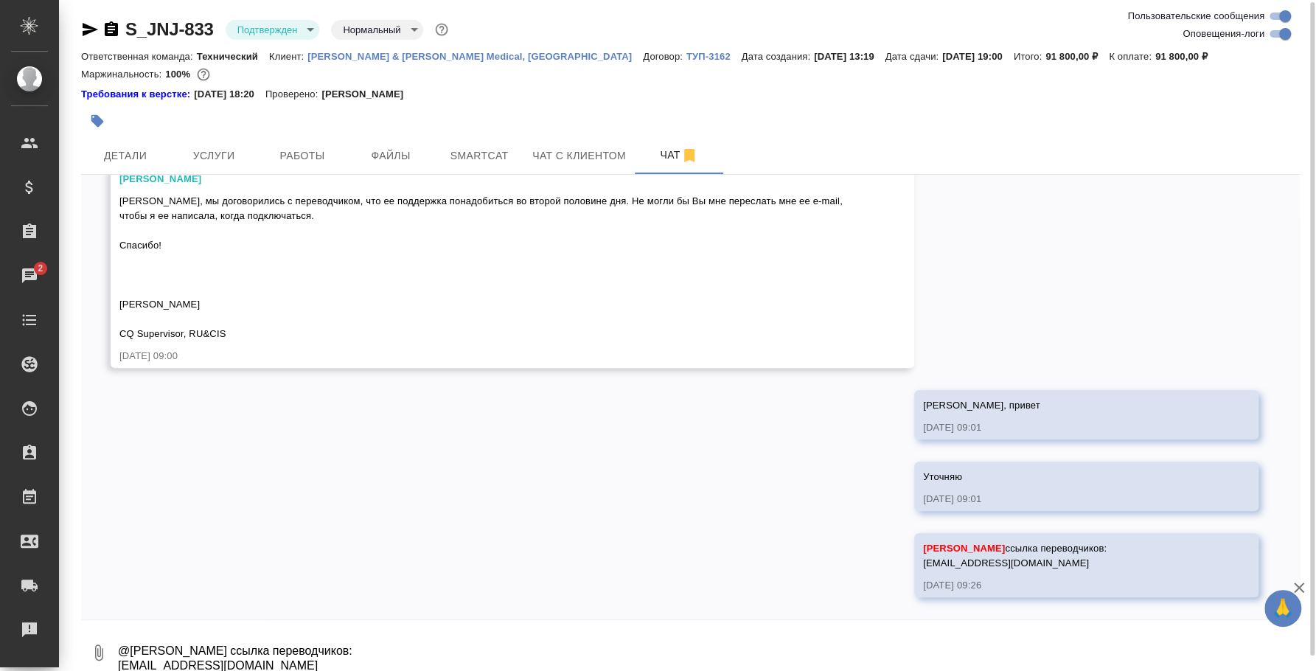
scroll to position [4288, 0]
